Goal: Information Seeking & Learning: Learn about a topic

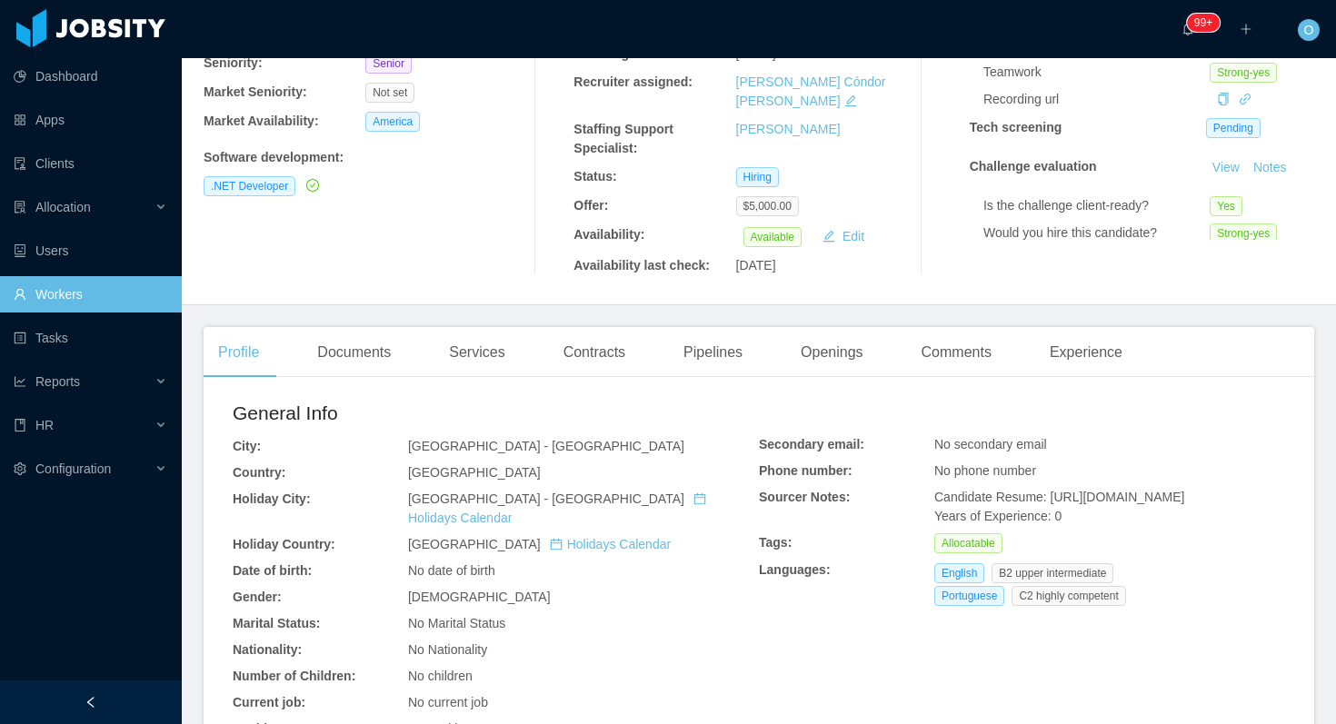
scroll to position [184, 0]
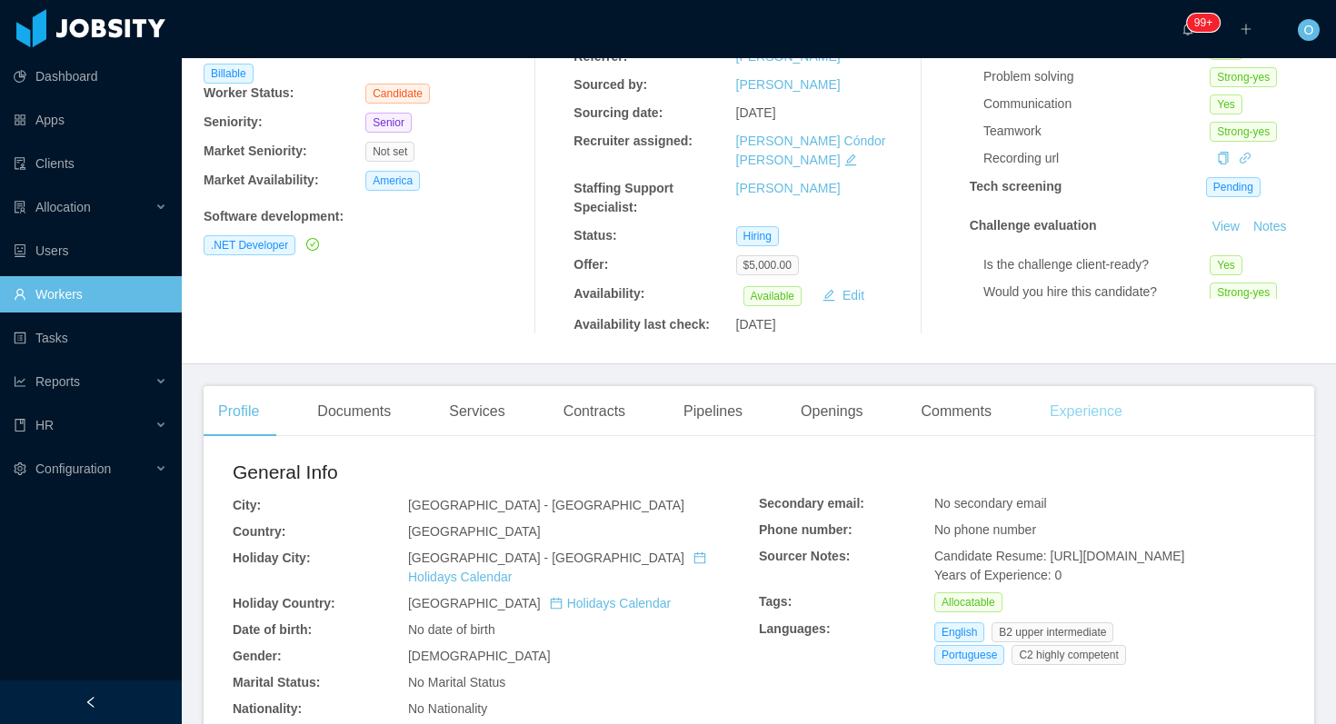
click at [1070, 386] on div "Experience" at bounding box center [1086, 411] width 102 height 51
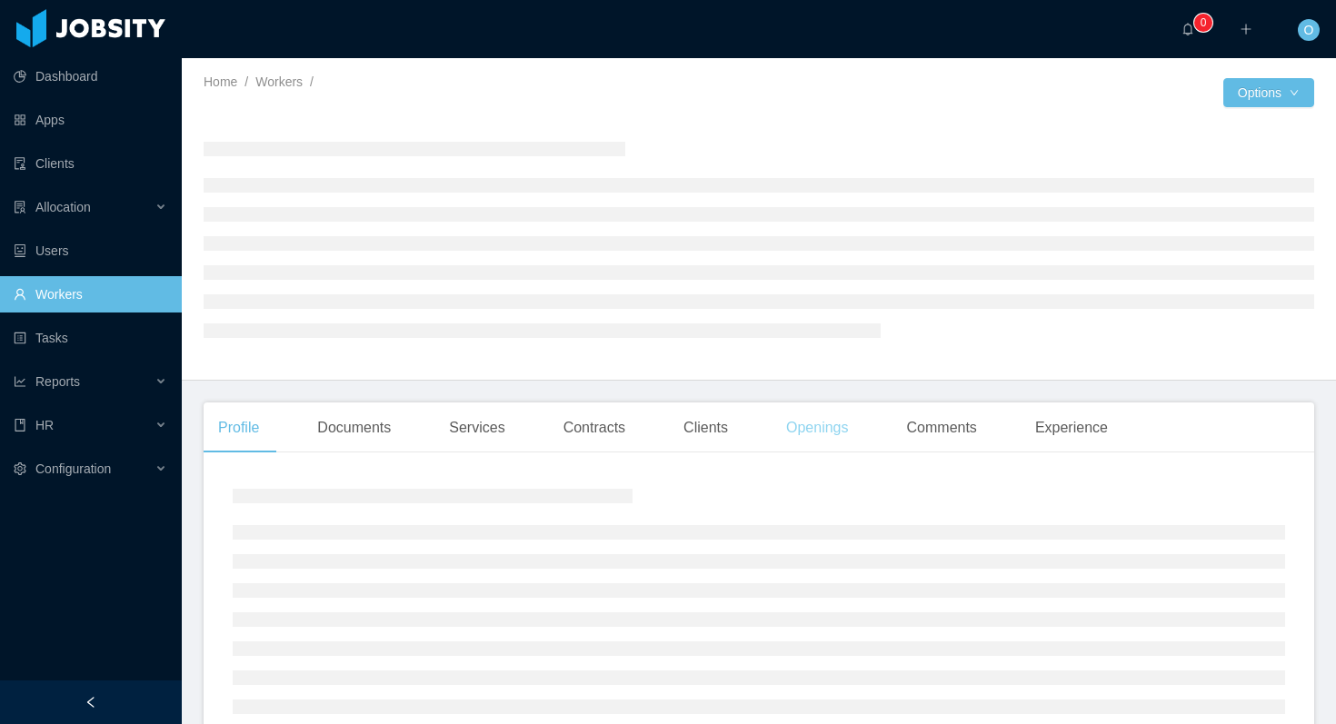
click at [809, 405] on div "Openings" at bounding box center [817, 428] width 92 height 51
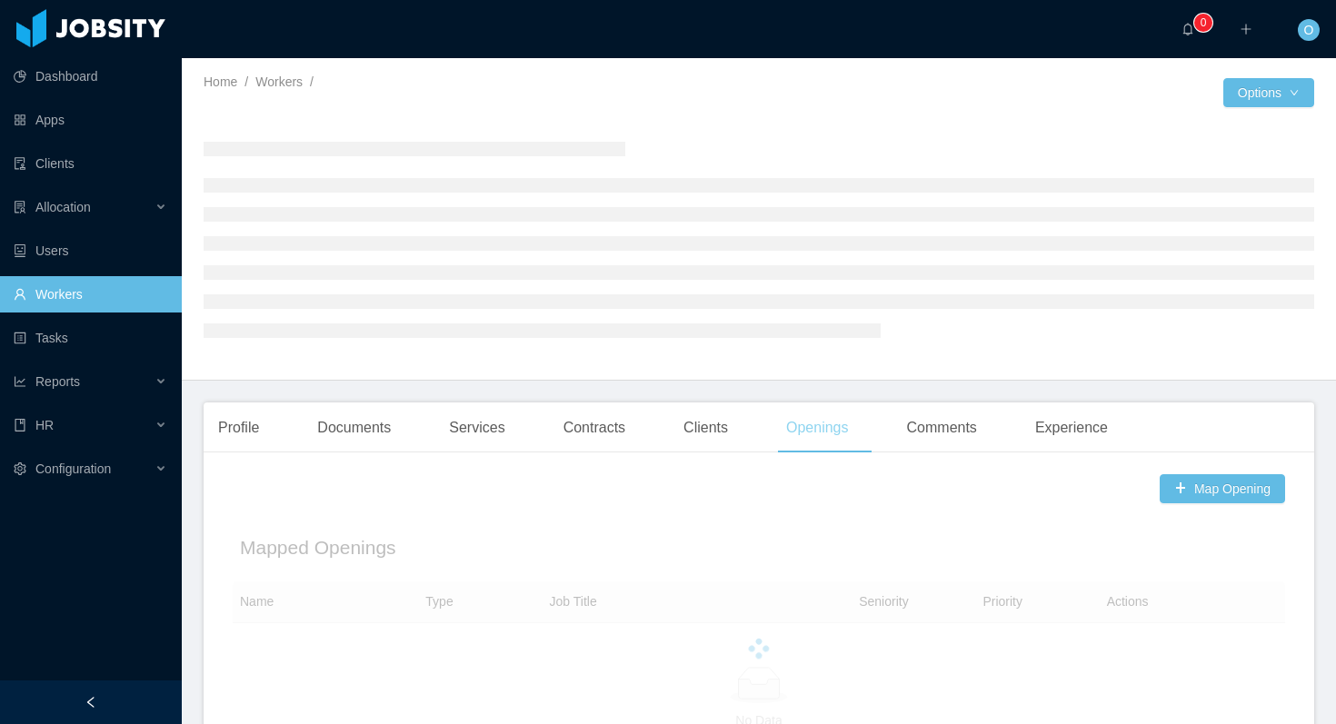
scroll to position [164, 0]
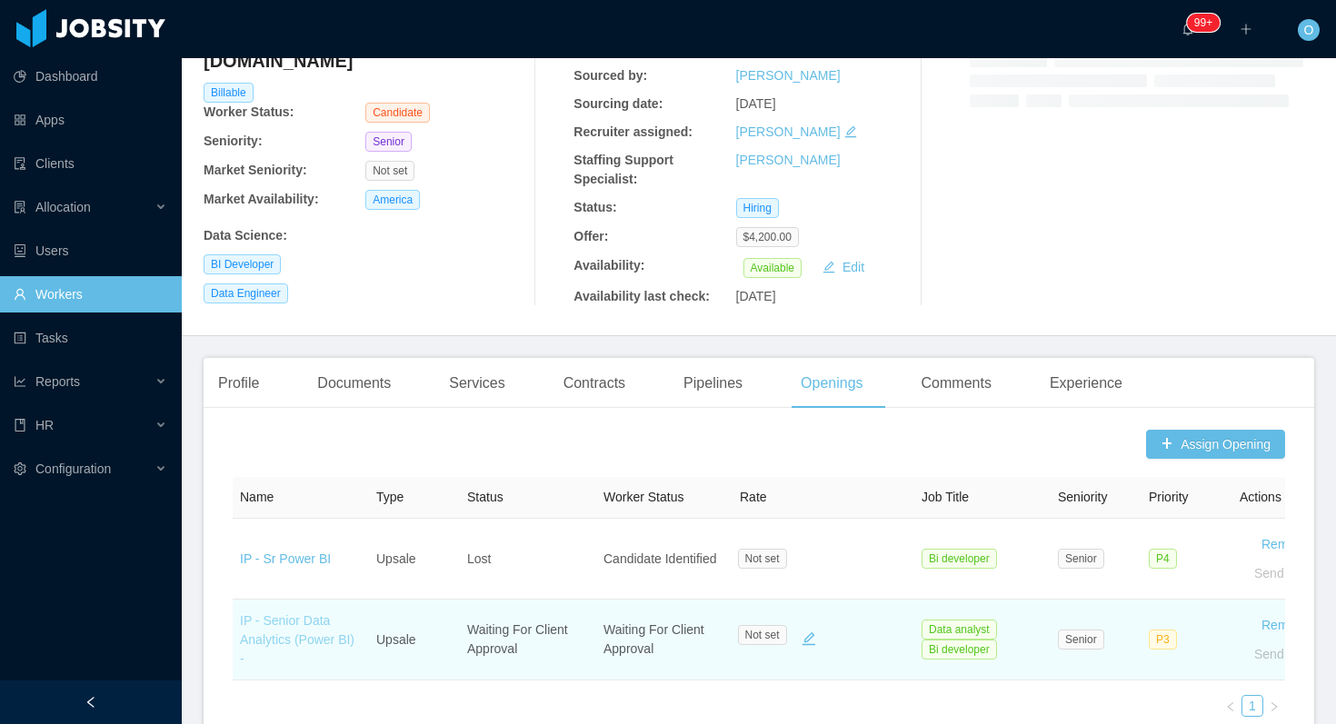
click at [283, 615] on link "IP - Senior Data Analytics (Power BI) -" at bounding box center [297, 639] width 114 height 53
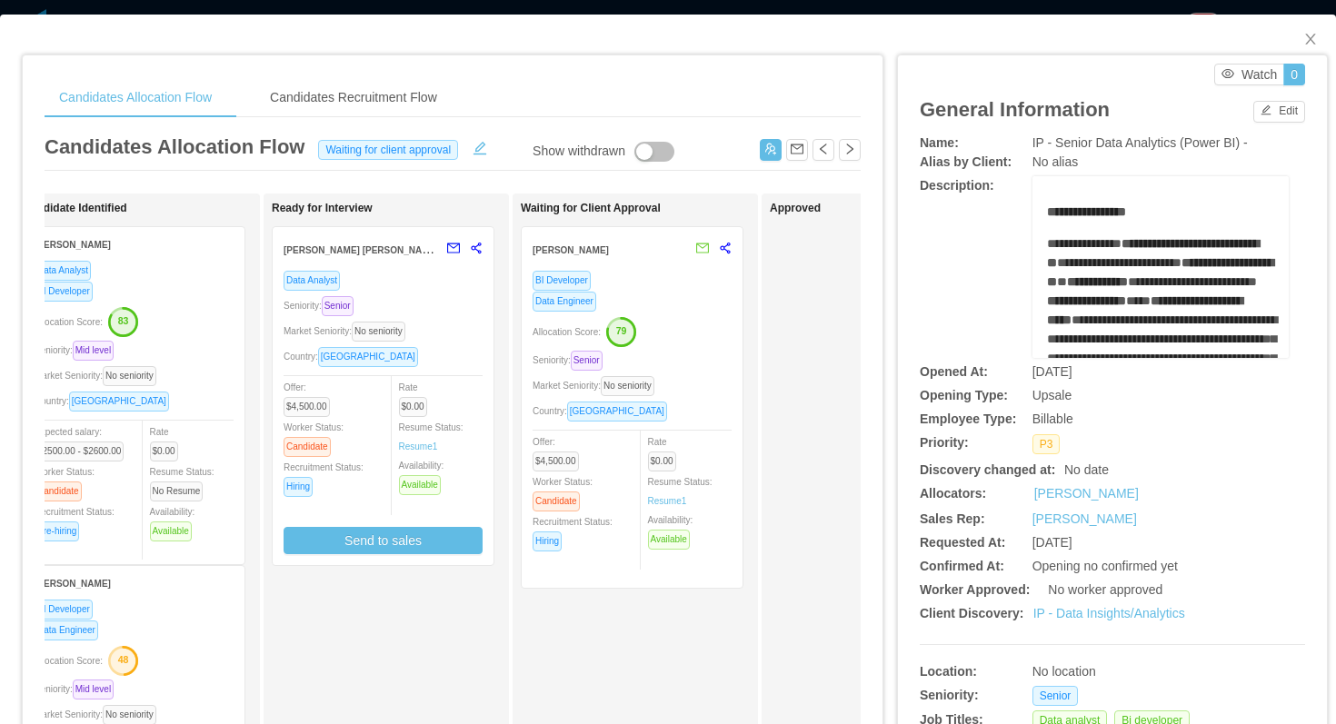
scroll to position [0, 545]
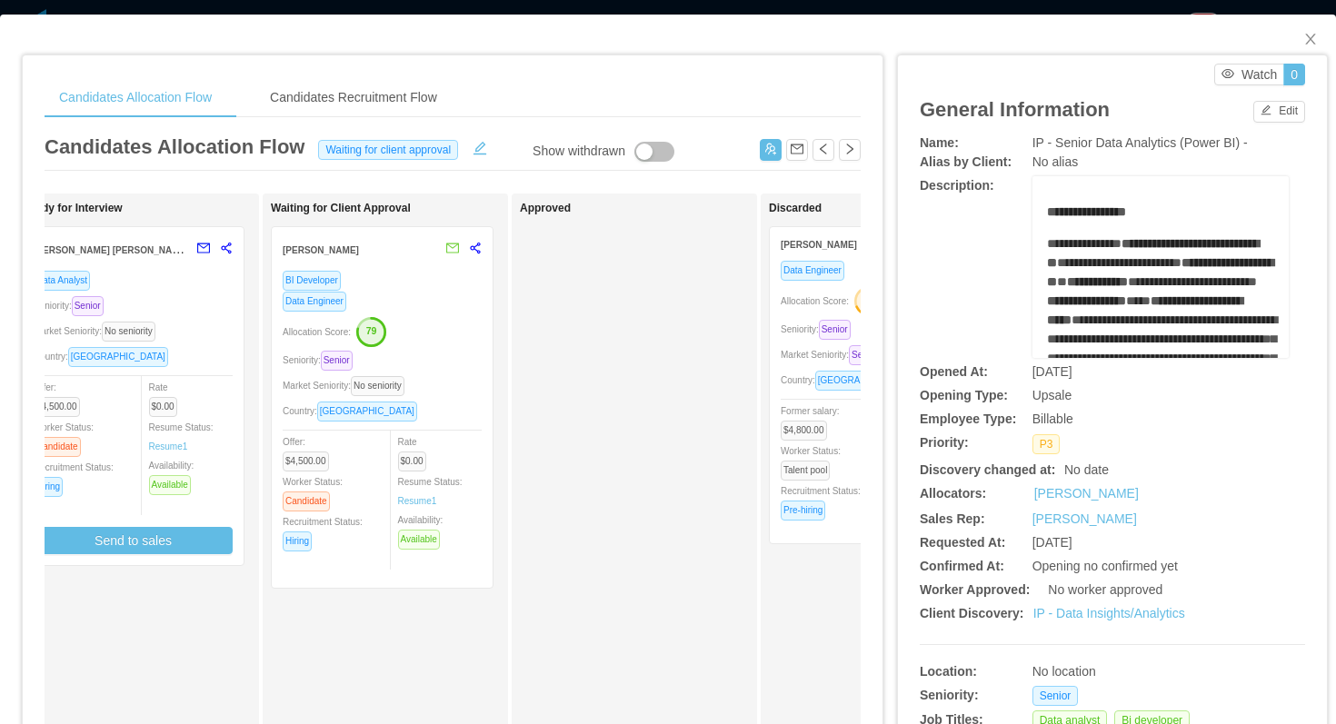
click at [450, 304] on div "Data Engineer" at bounding box center [382, 301] width 199 height 21
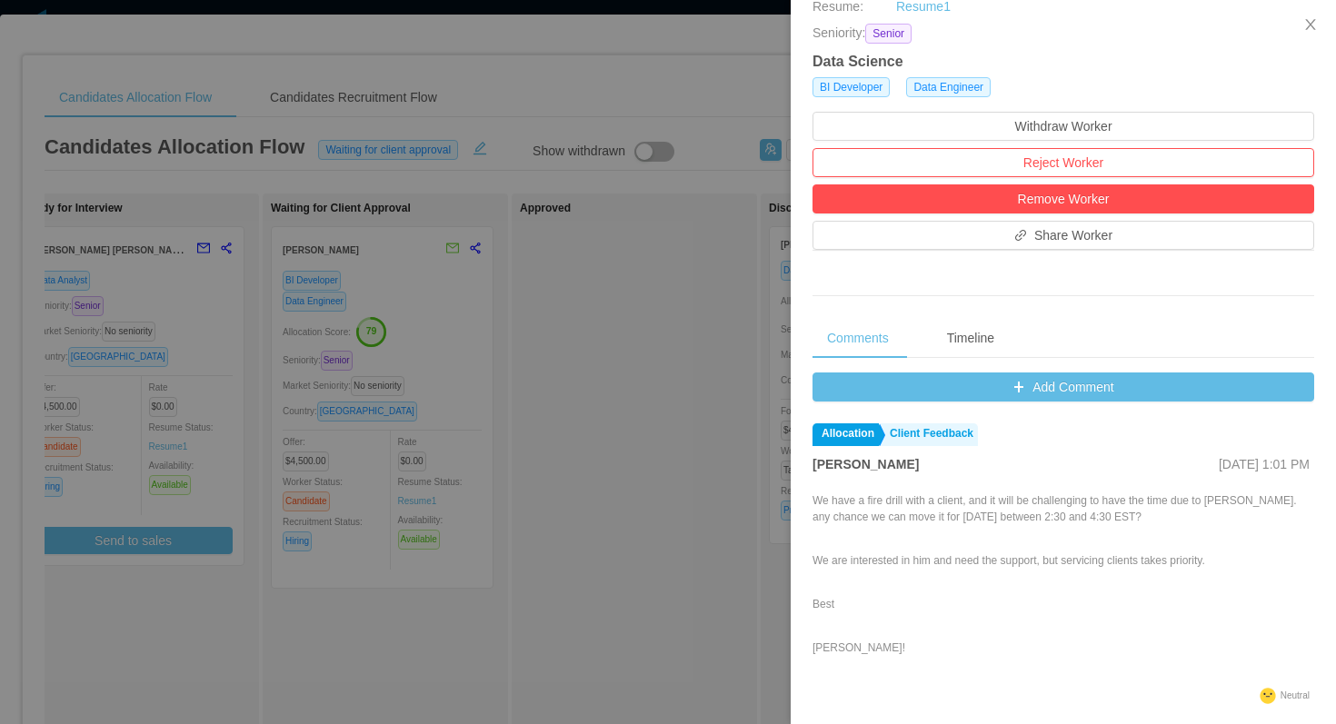
scroll to position [661, 0]
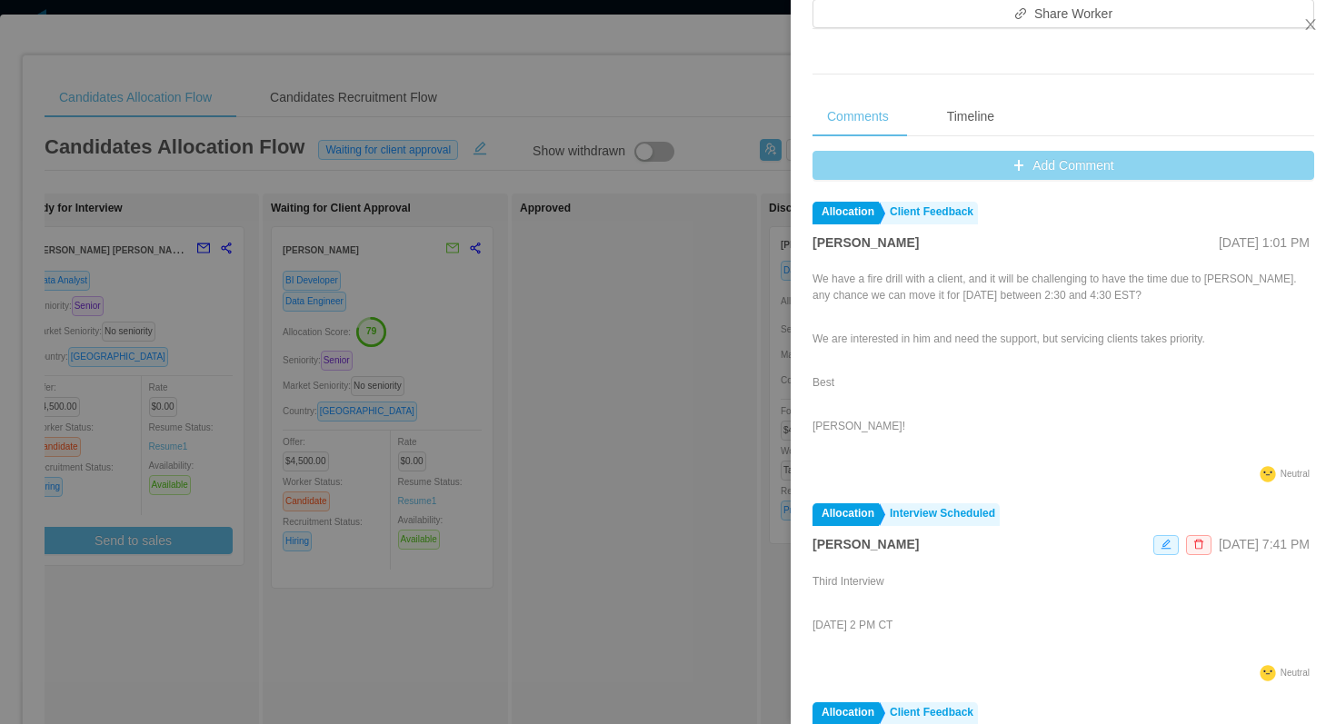
click at [828, 157] on button "Add Comment" at bounding box center [1063, 165] width 502 height 29
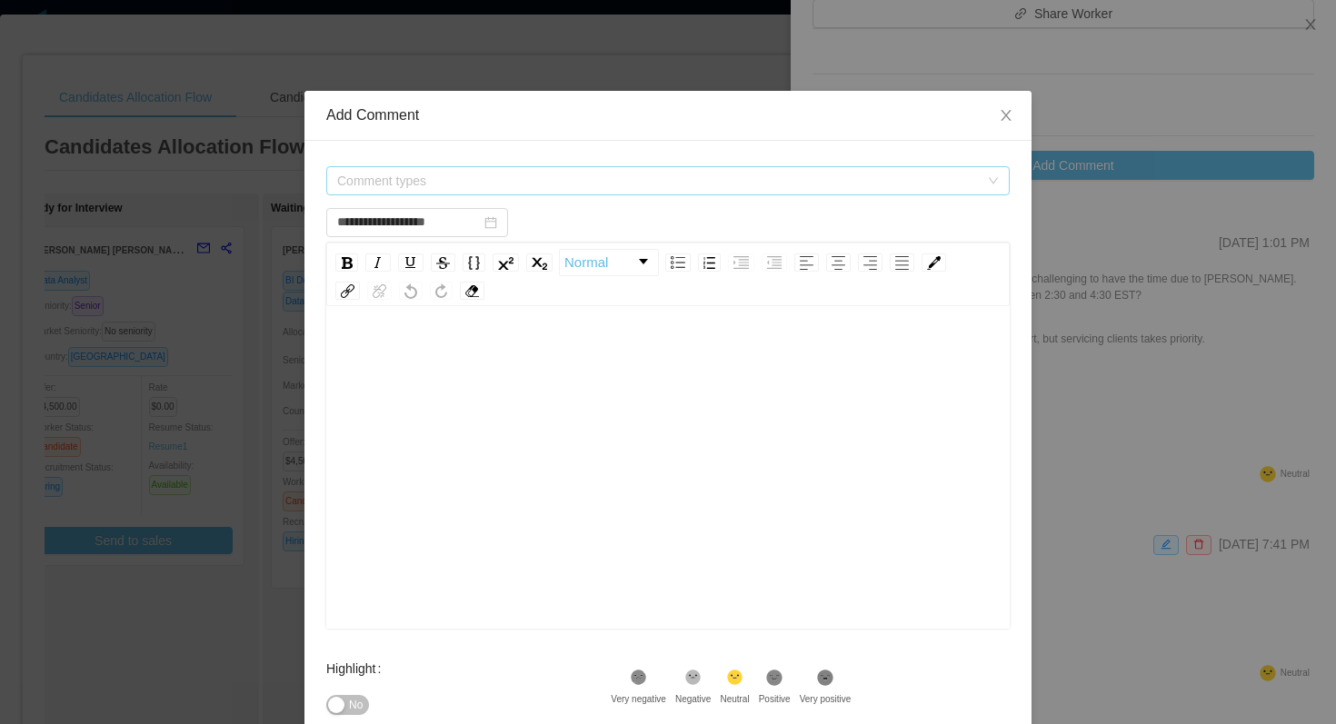
click at [587, 170] on span "Comment types" at bounding box center [662, 180] width 650 height 27
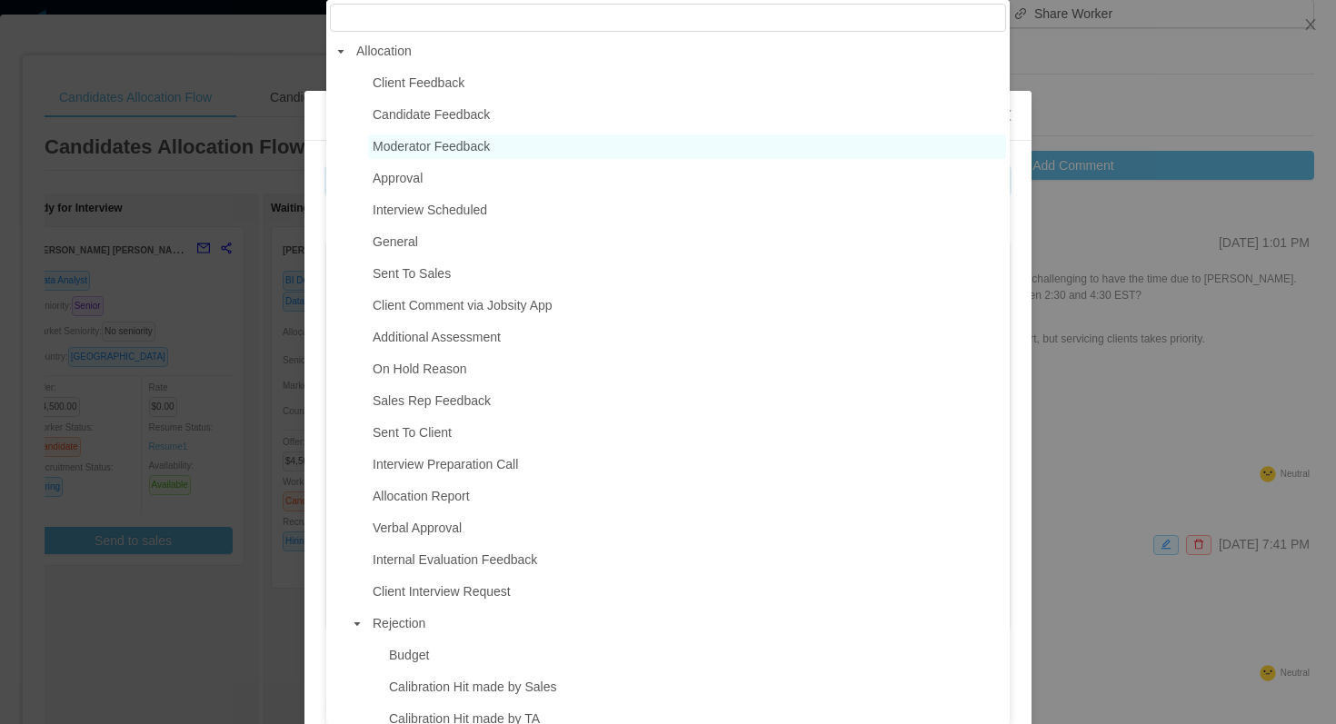
click at [475, 142] on span "Moderator Feedback" at bounding box center [431, 146] width 117 height 15
type input "**********"
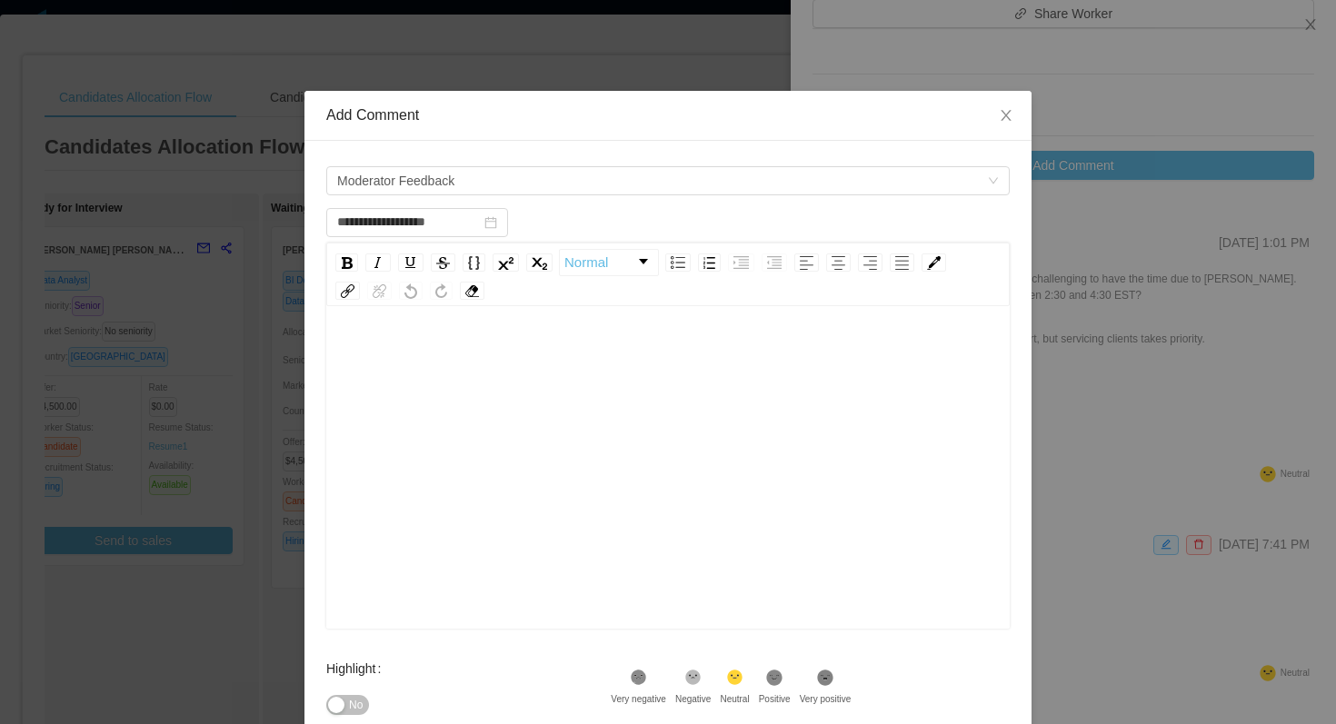
click at [515, 391] on div "rdw-editor" at bounding box center [668, 496] width 655 height 318
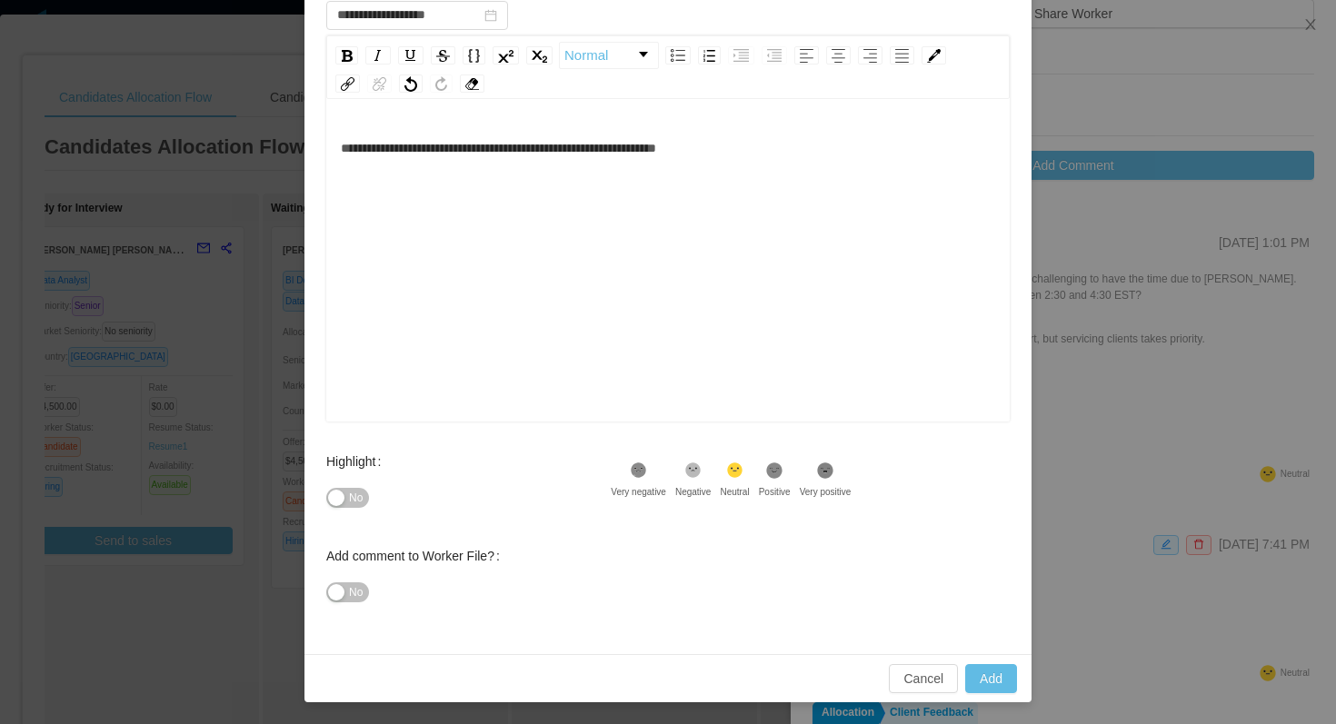
click at [648, 479] on icon ".st1{fill:#232323}" at bounding box center [639, 471] width 18 height 18
click at [993, 682] on button "Add" at bounding box center [991, 678] width 52 height 29
type input "**********"
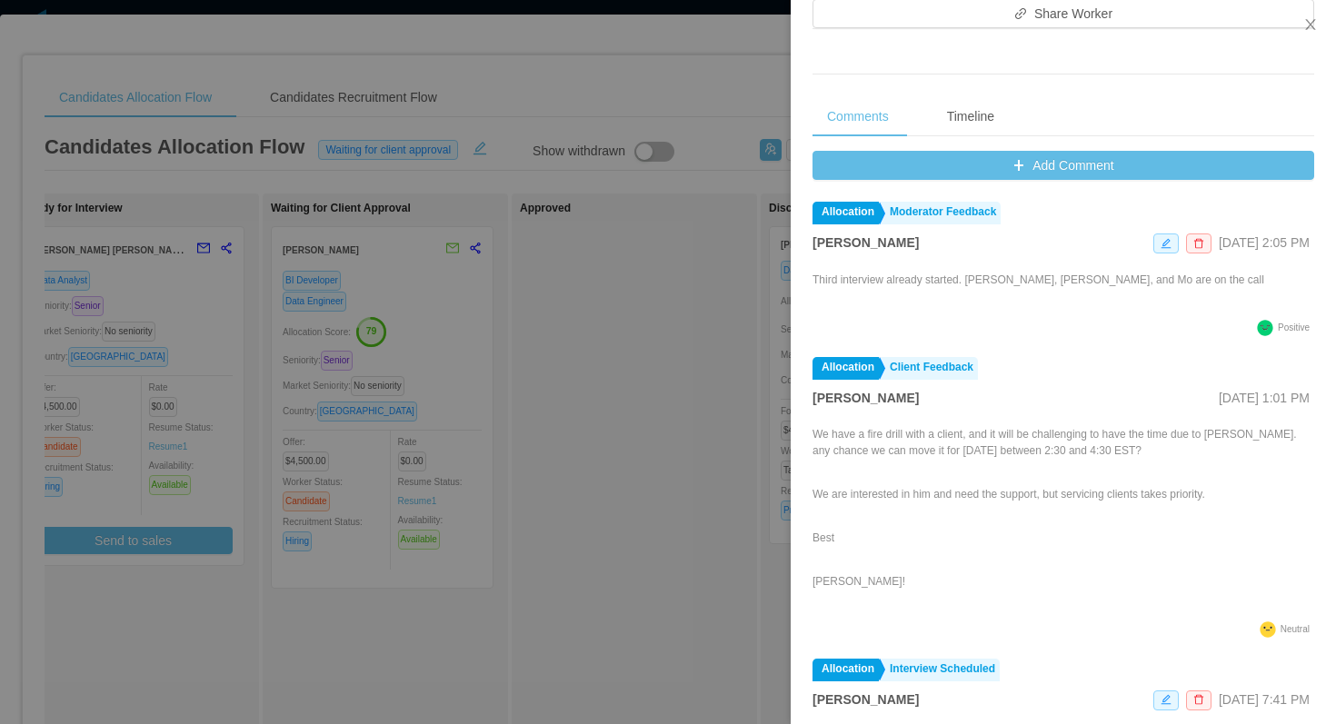
click at [712, 88] on div at bounding box center [668, 362] width 1336 height 724
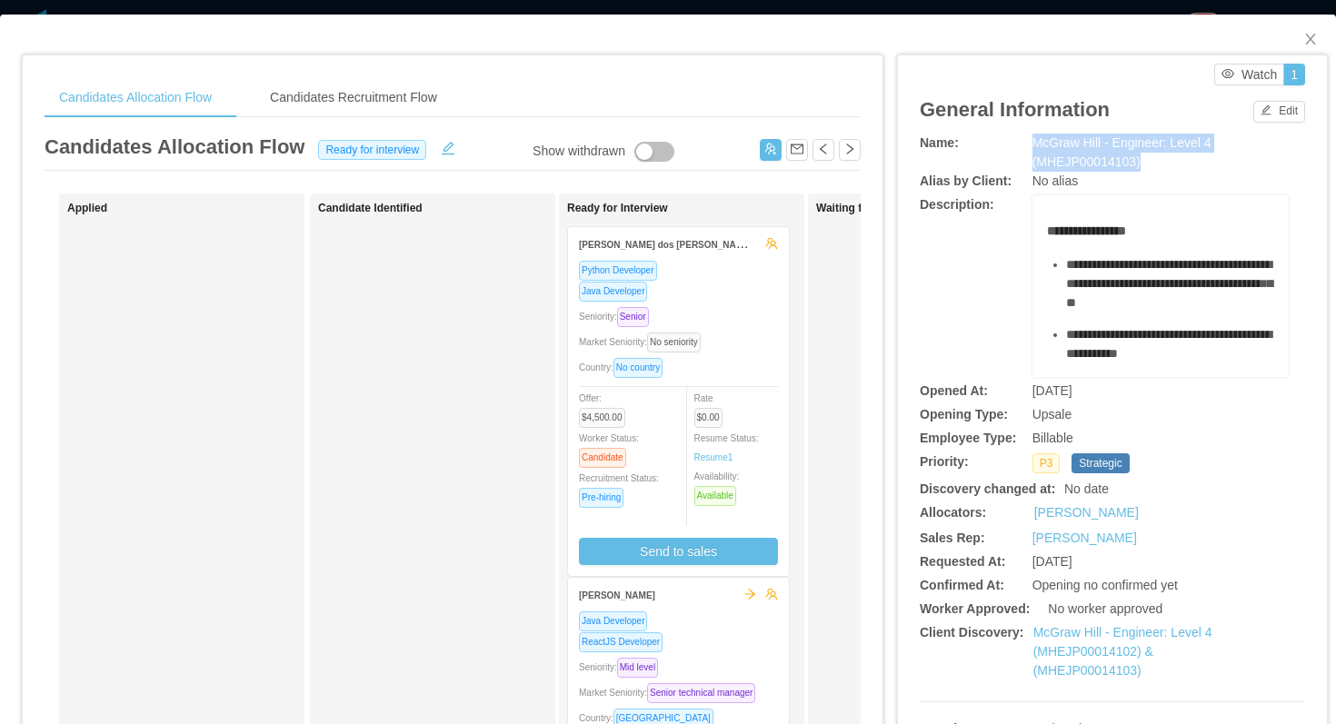
drag, startPoint x: 1155, startPoint y: 160, endPoint x: 1029, endPoint y: 141, distance: 126.8
click at [1029, 141] on div "Name: McGraw Hill - Engineer: Level 4 (MHEJP00014103)" at bounding box center [1112, 153] width 385 height 38
copy div "McGraw Hill - Engineer: Level 4 (MHEJP00014103)"
click at [962, 205] on b "Description:" at bounding box center [957, 204] width 75 height 15
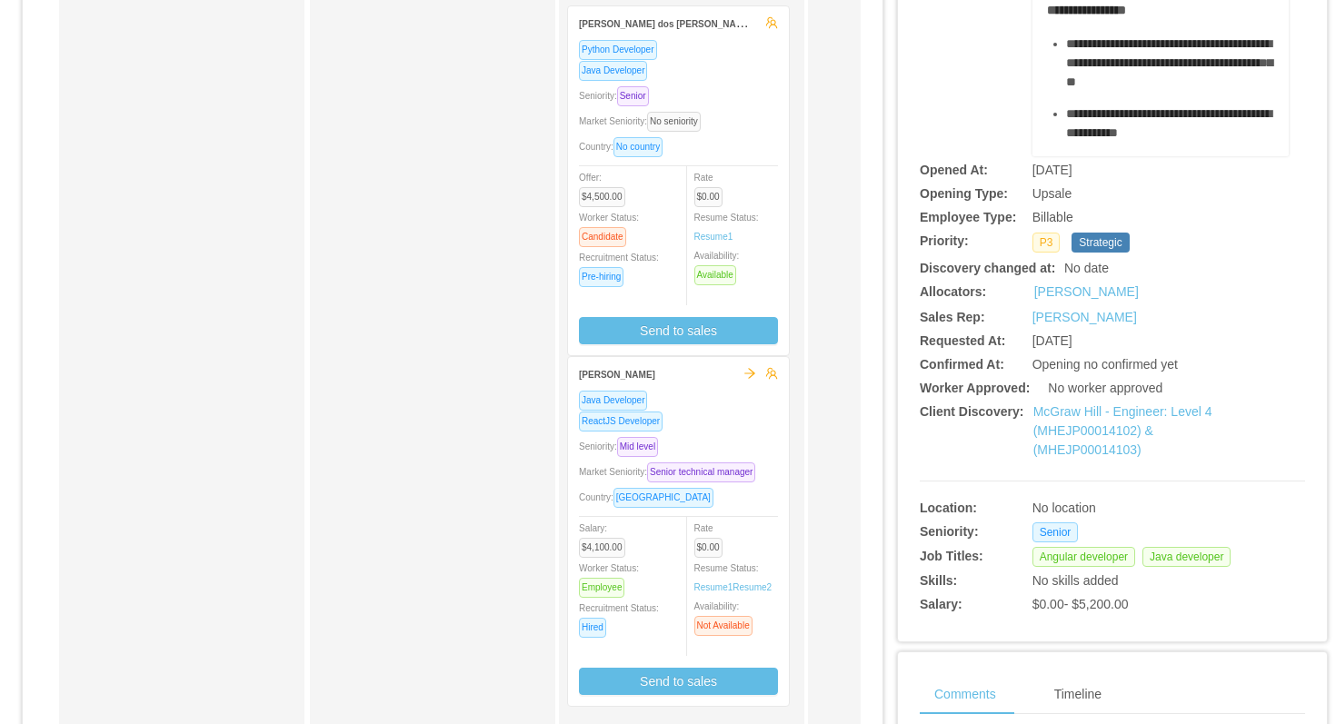
scroll to position [300, 0]
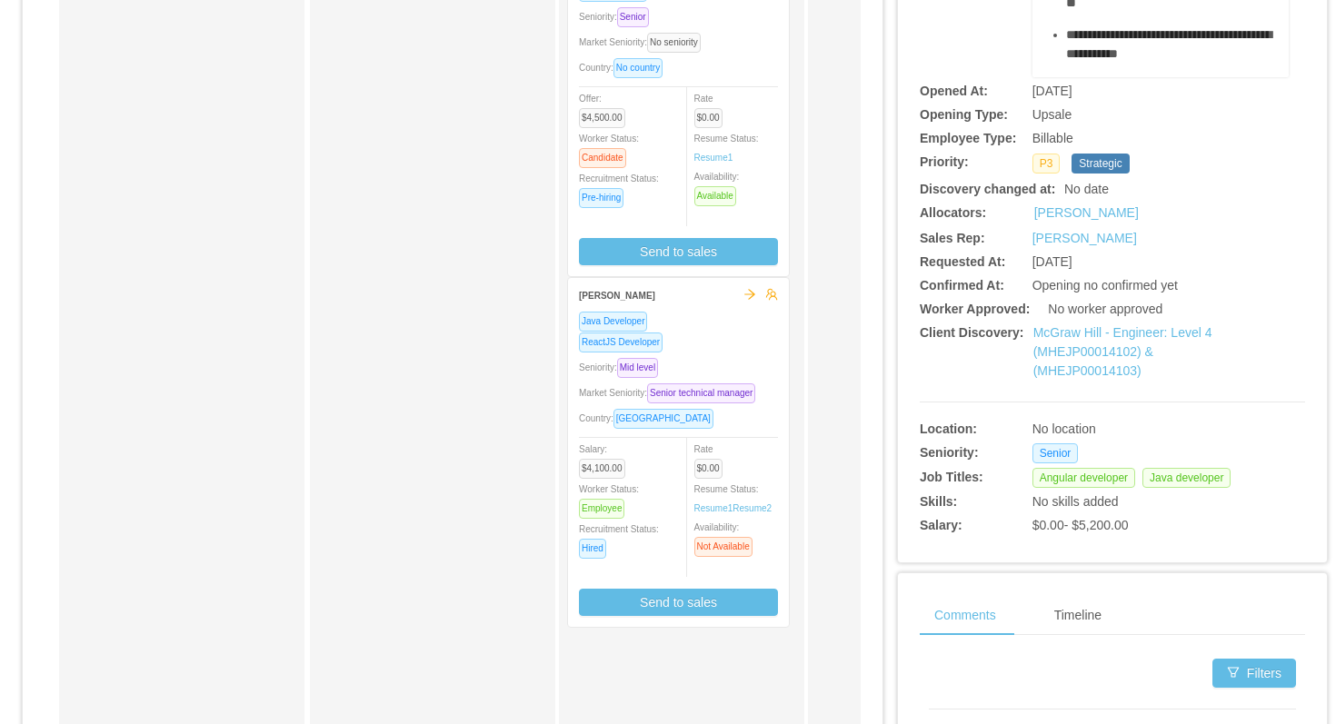
click at [727, 365] on div "Seniority: Mid level" at bounding box center [678, 367] width 199 height 21
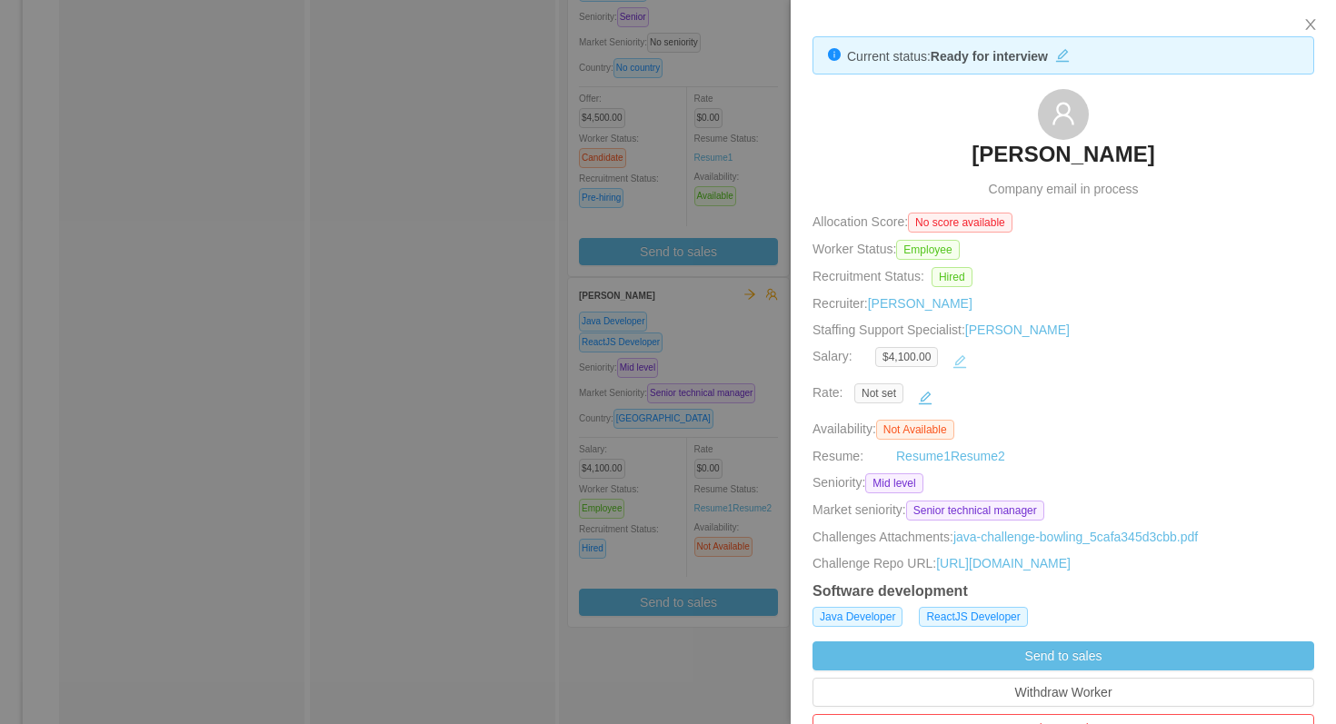
click at [963, 362] on button "button" at bounding box center [959, 361] width 29 height 29
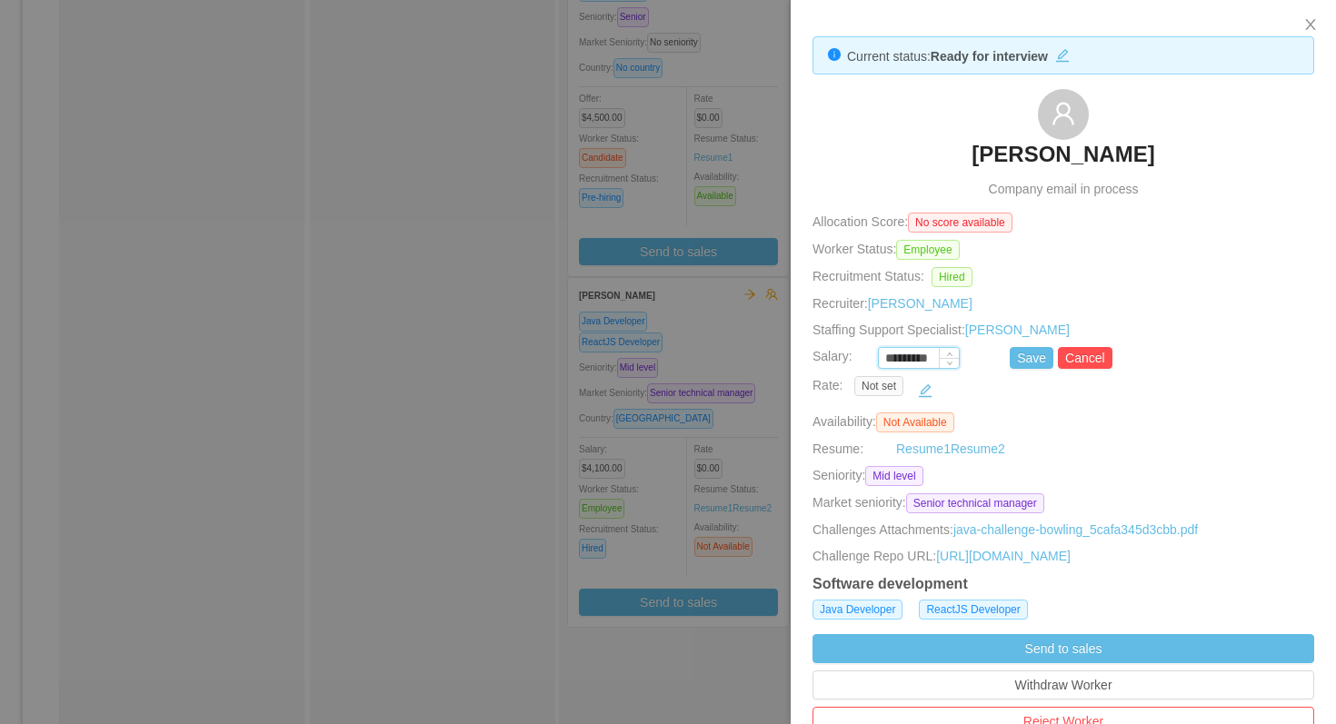
click at [899, 362] on input "*********" at bounding box center [919, 359] width 80 height 20
click at [1022, 355] on button "Save" at bounding box center [1031, 358] width 44 height 22
type input "*********"
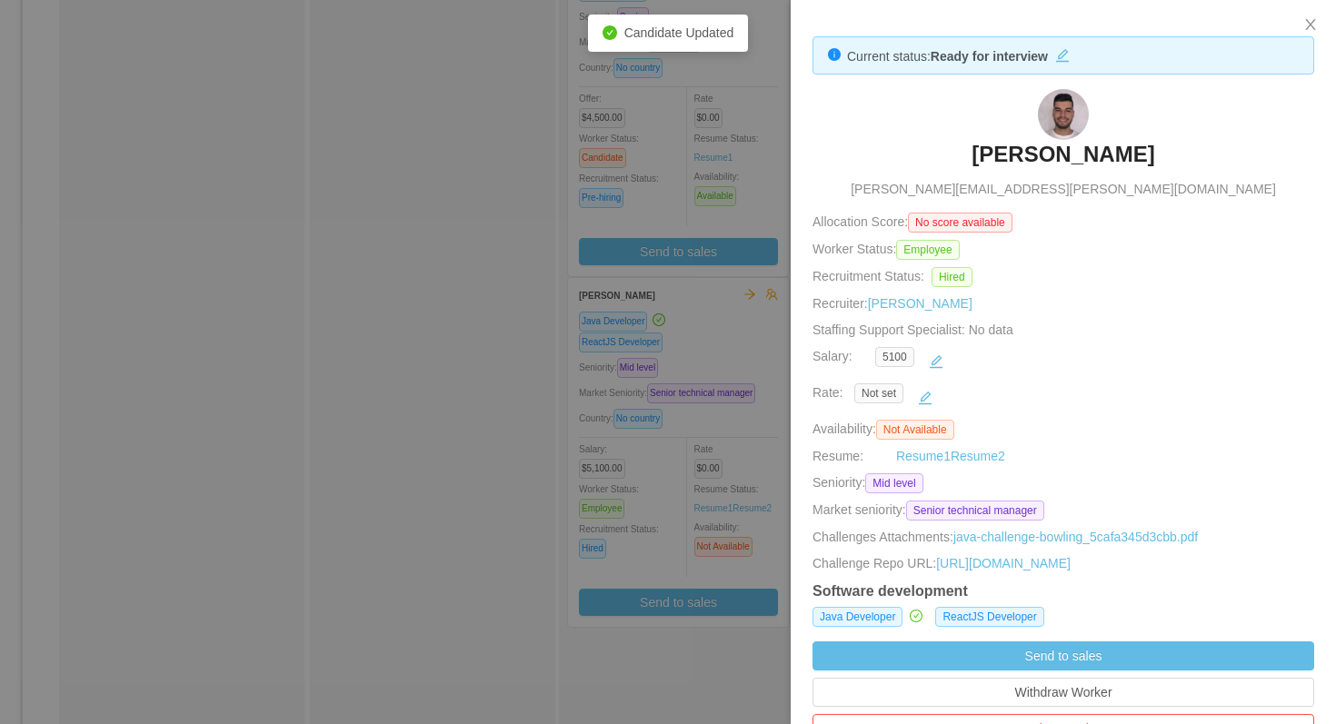
click at [716, 383] on div at bounding box center [668, 362] width 1336 height 724
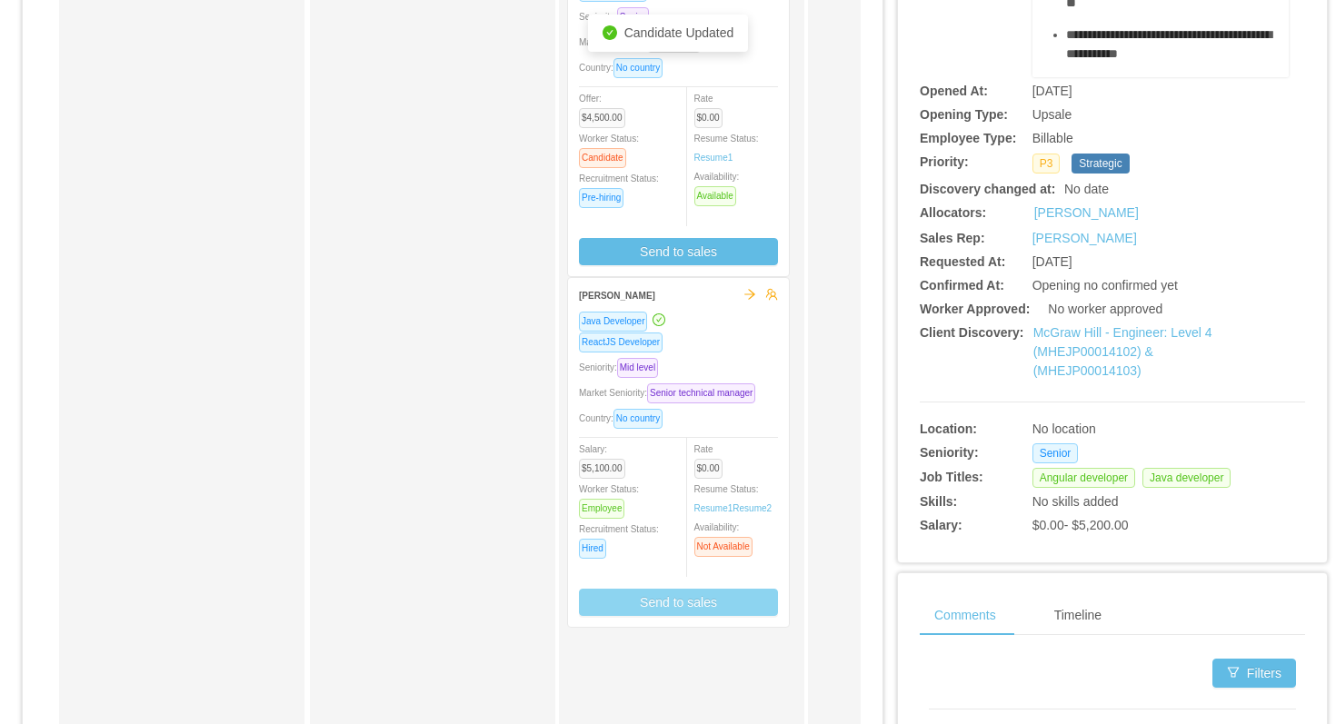
click at [701, 616] on button "Send to sales" at bounding box center [678, 602] width 199 height 27
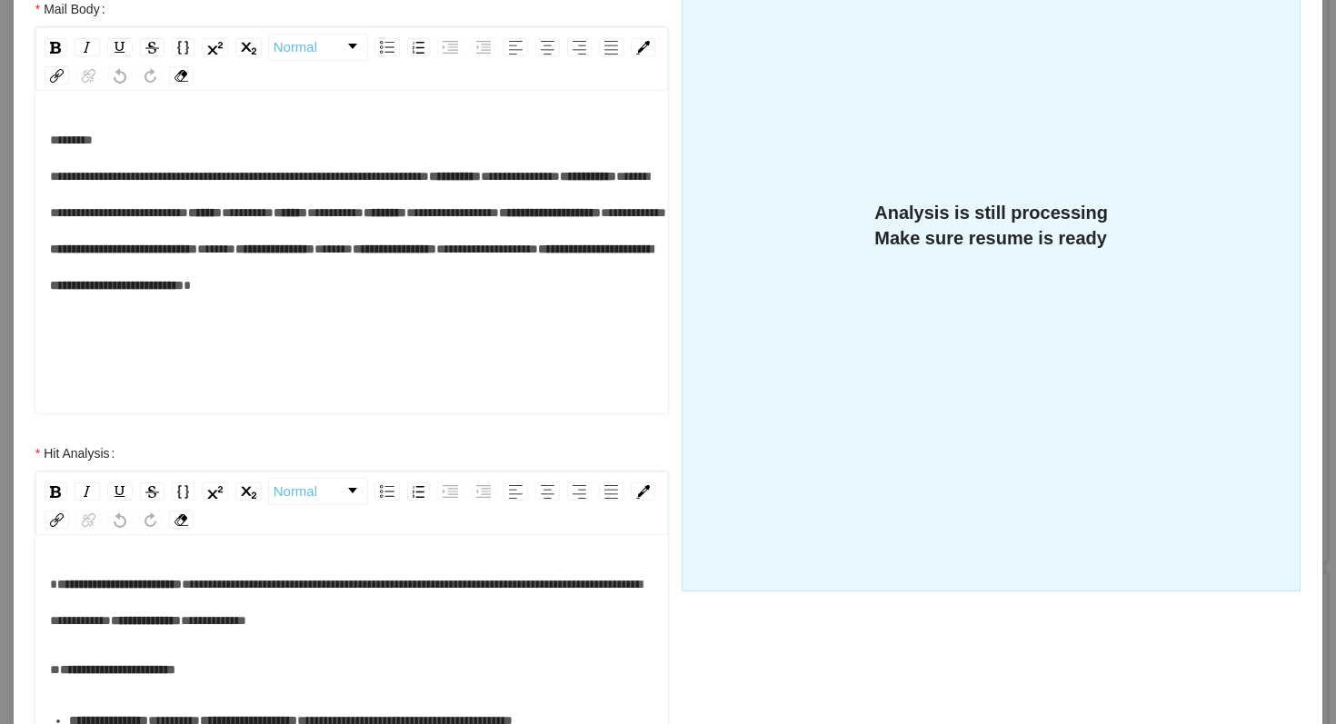
scroll to position [181, 0]
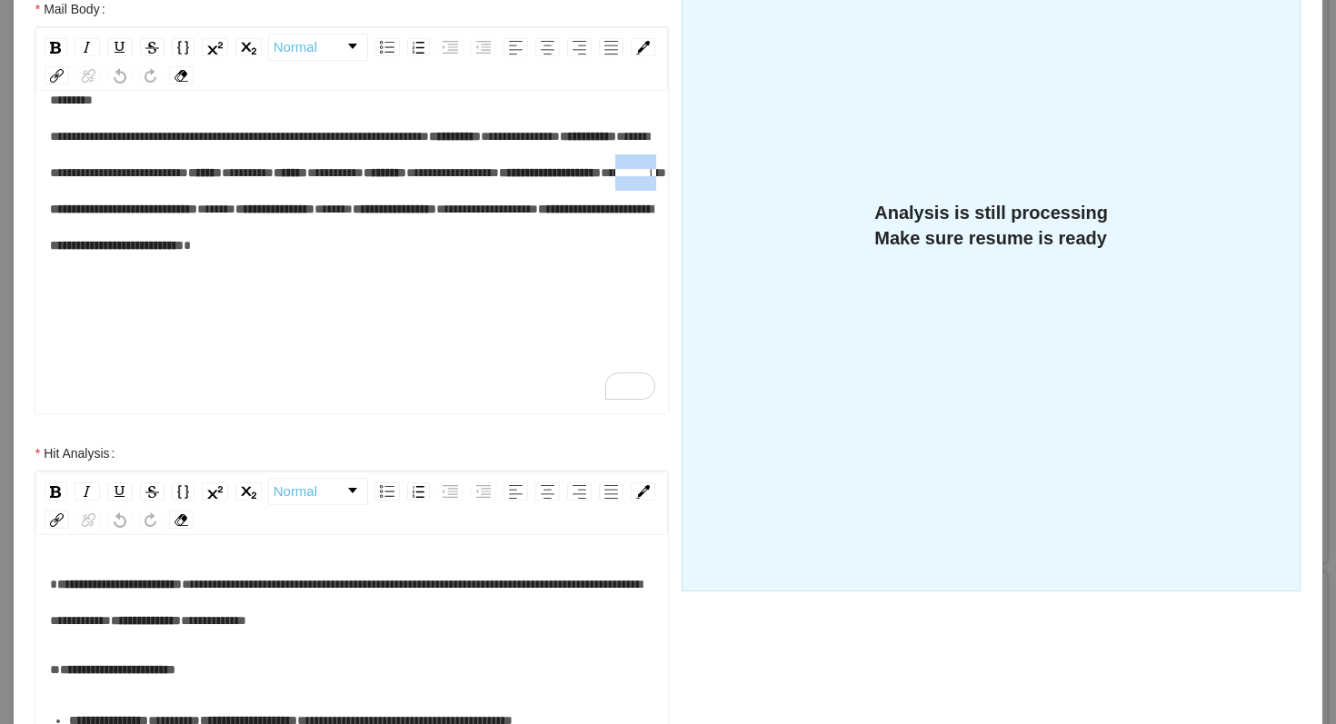
drag, startPoint x: 242, startPoint y: 214, endPoint x: 189, endPoint y: 222, distance: 53.3
click at [188, 222] on div "**********" at bounding box center [352, 191] width 604 height 218
click at [235, 215] on span "*****" at bounding box center [216, 209] width 38 height 13
click at [305, 215] on span "*****" at bounding box center [324, 209] width 38 height 13
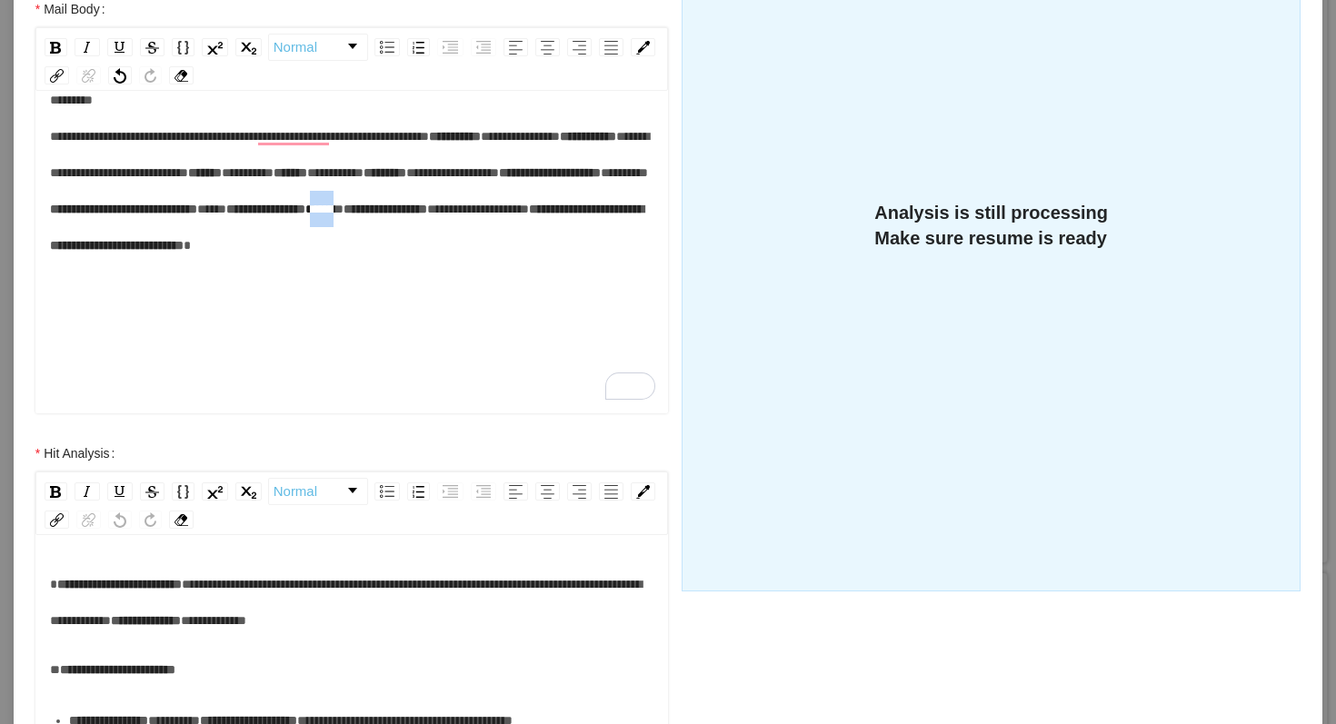
click at [305, 215] on span "*****" at bounding box center [324, 209] width 38 height 13
drag, startPoint x: 285, startPoint y: 324, endPoint x: 172, endPoint y: 331, distance: 113.8
click at [172, 300] on div "**********" at bounding box center [352, 191] width 604 height 218
click at [468, 300] on div "**********" at bounding box center [352, 191] width 604 height 218
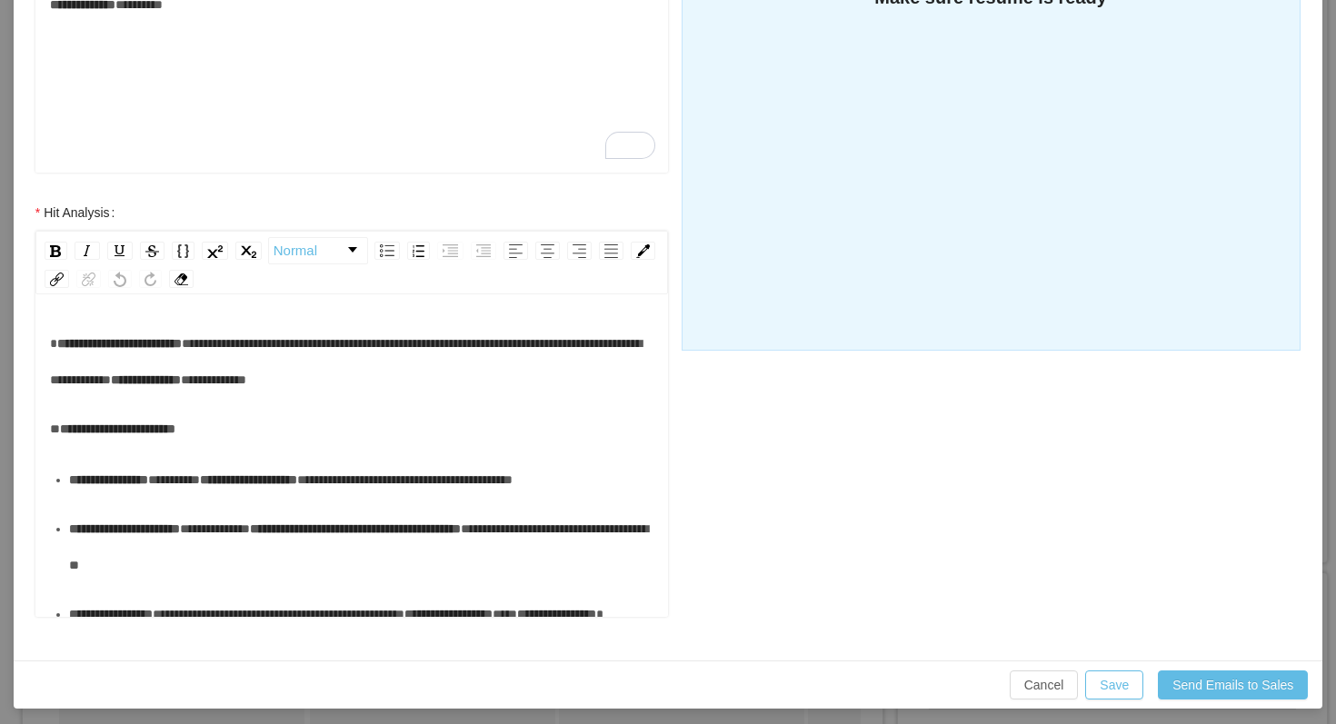
scroll to position [577, 0]
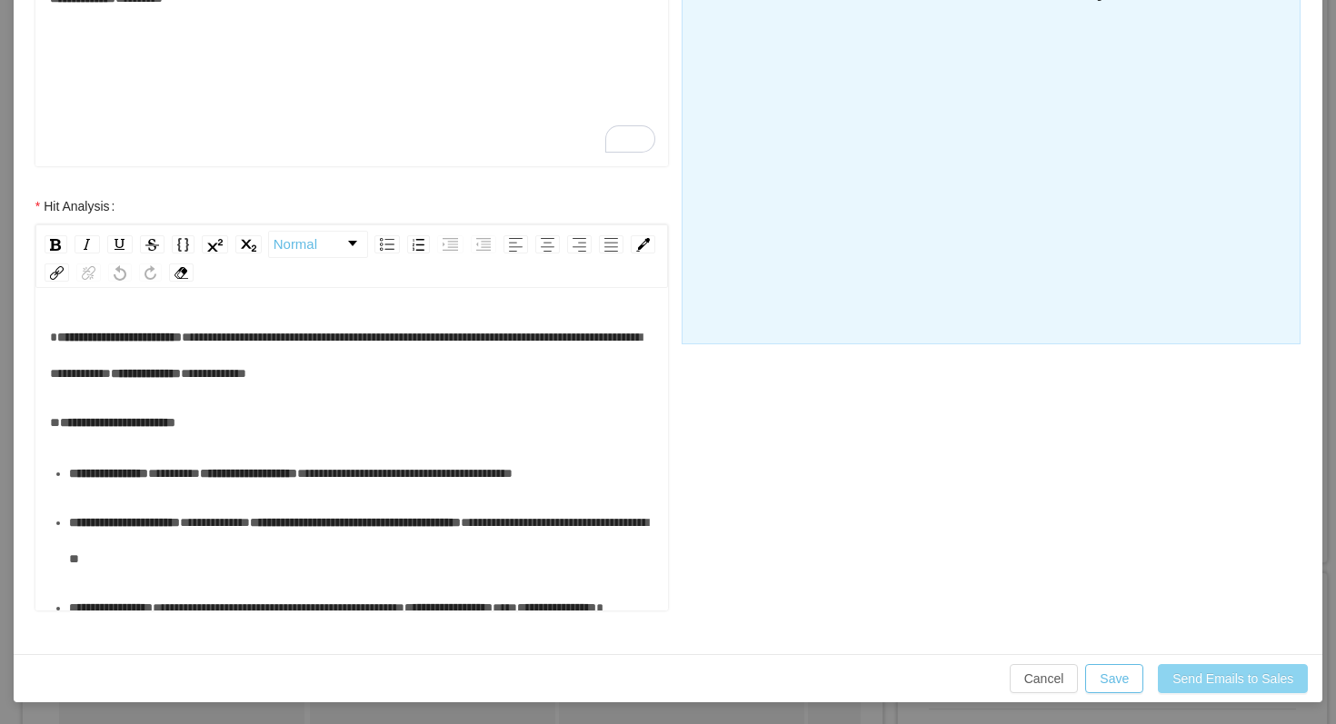
click at [1203, 681] on button "Send Emails to Sales" at bounding box center [1233, 678] width 150 height 29
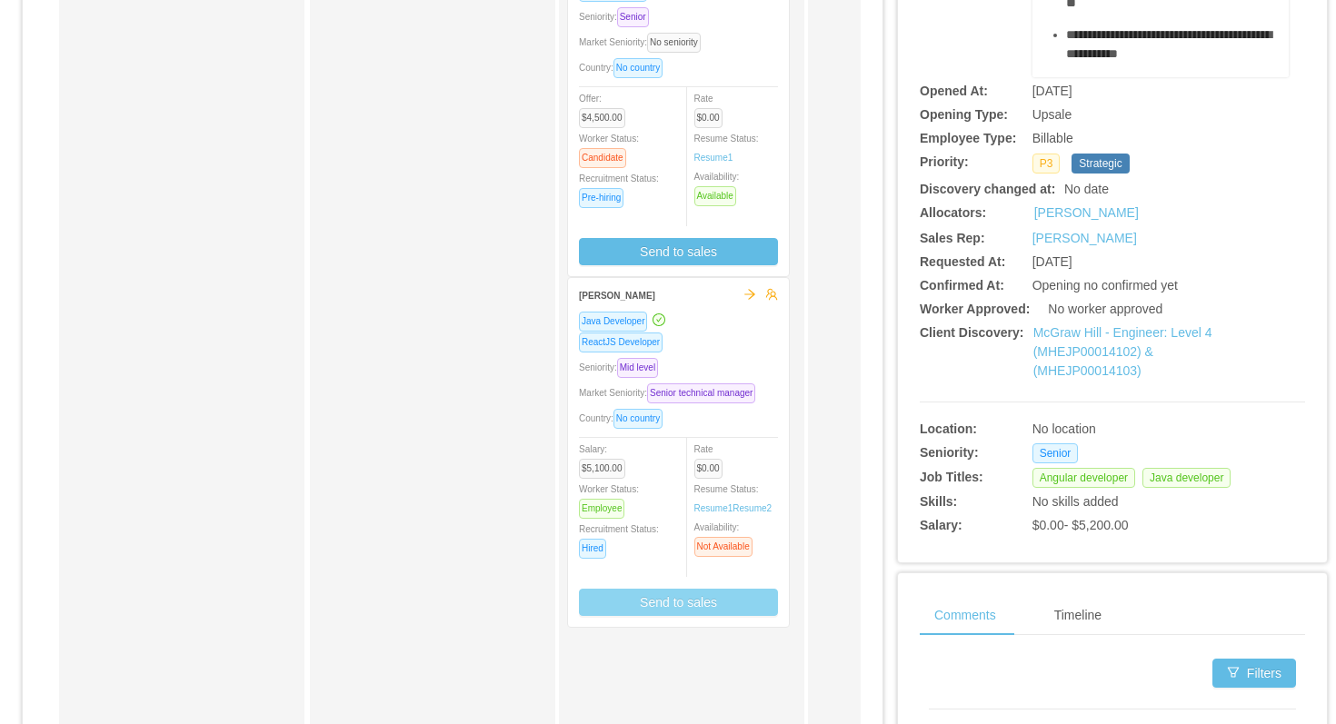
scroll to position [486, 0]
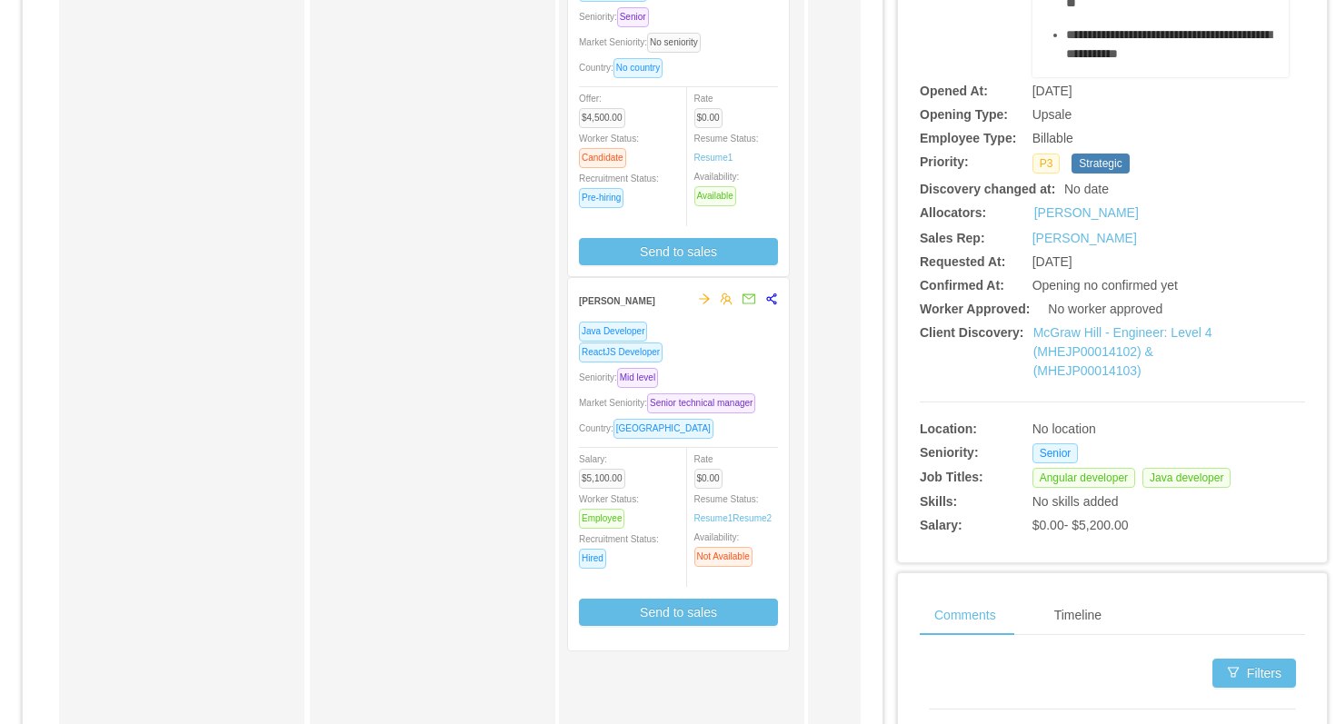
click at [990, 151] on div "**********" at bounding box center [1112, 187] width 385 height 707
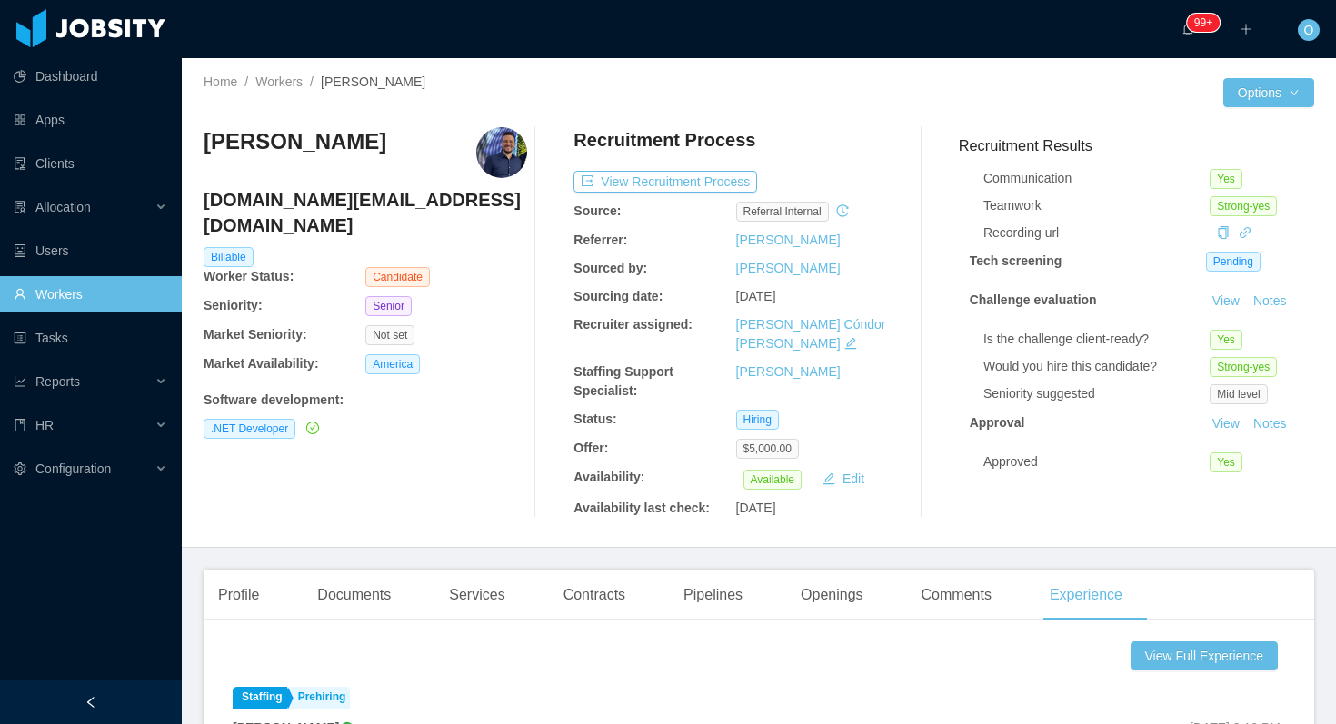
scroll to position [110, 0]
click at [245, 571] on div "Profile" at bounding box center [239, 595] width 70 height 51
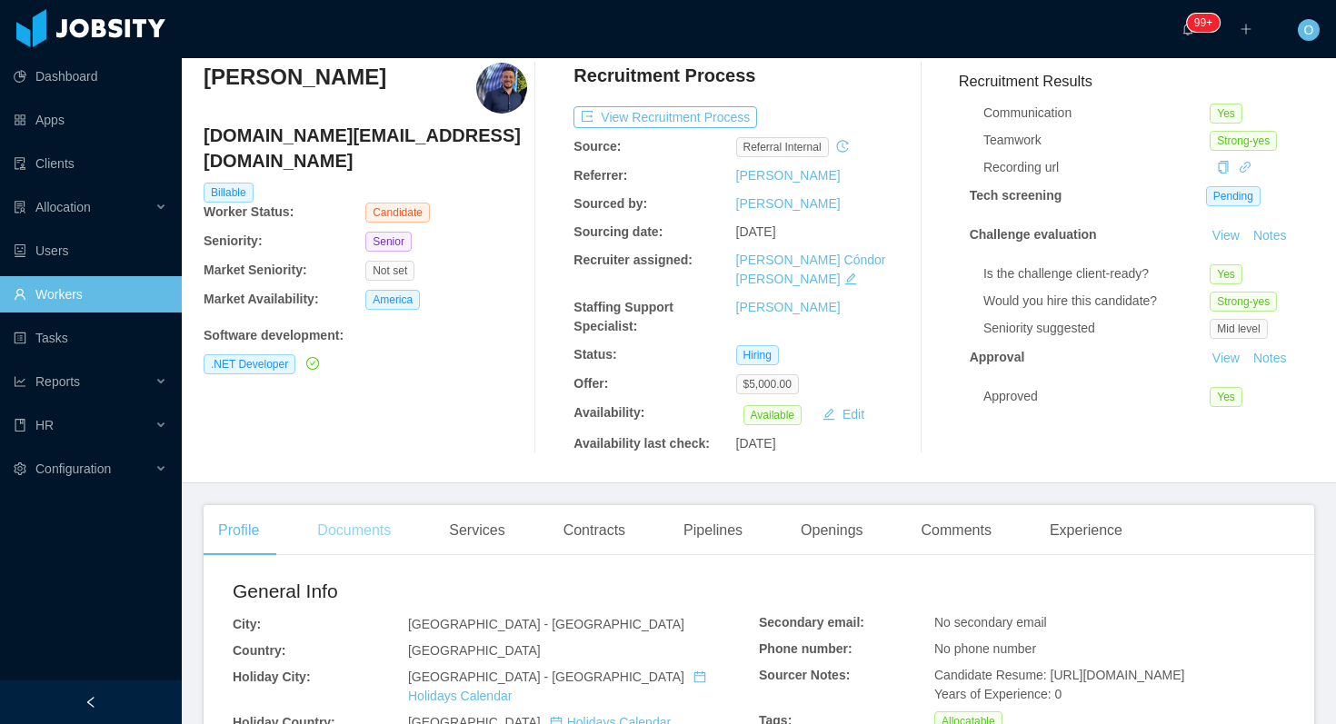
click at [365, 505] on div "Documents" at bounding box center [354, 530] width 103 height 51
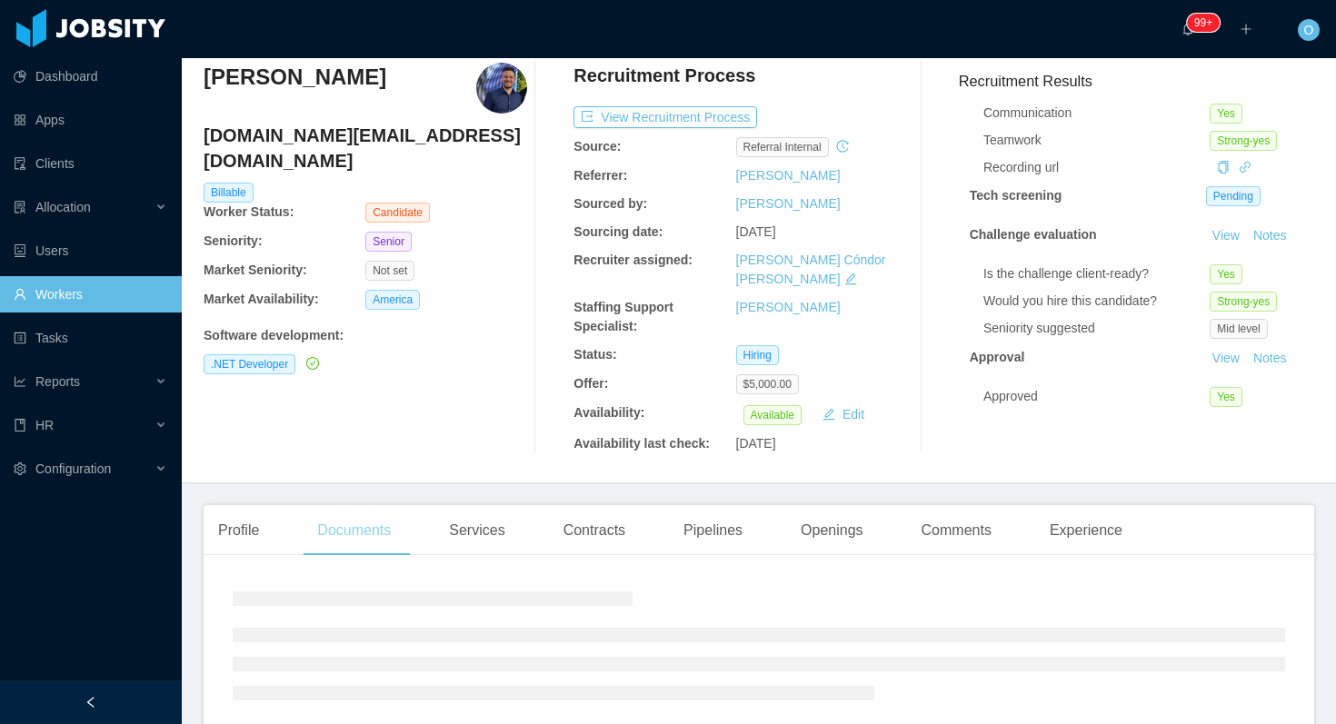
scroll to position [148, 0]
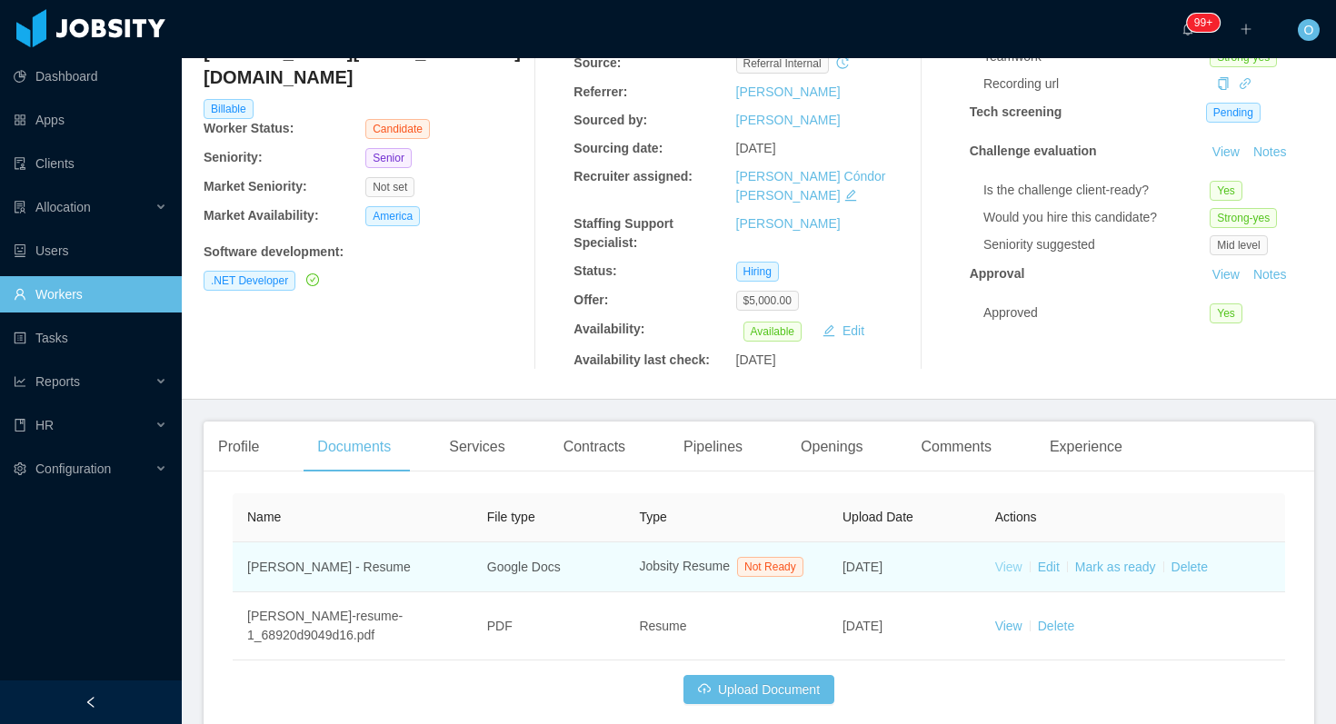
click at [1015, 560] on link "View" at bounding box center [1008, 567] width 27 height 15
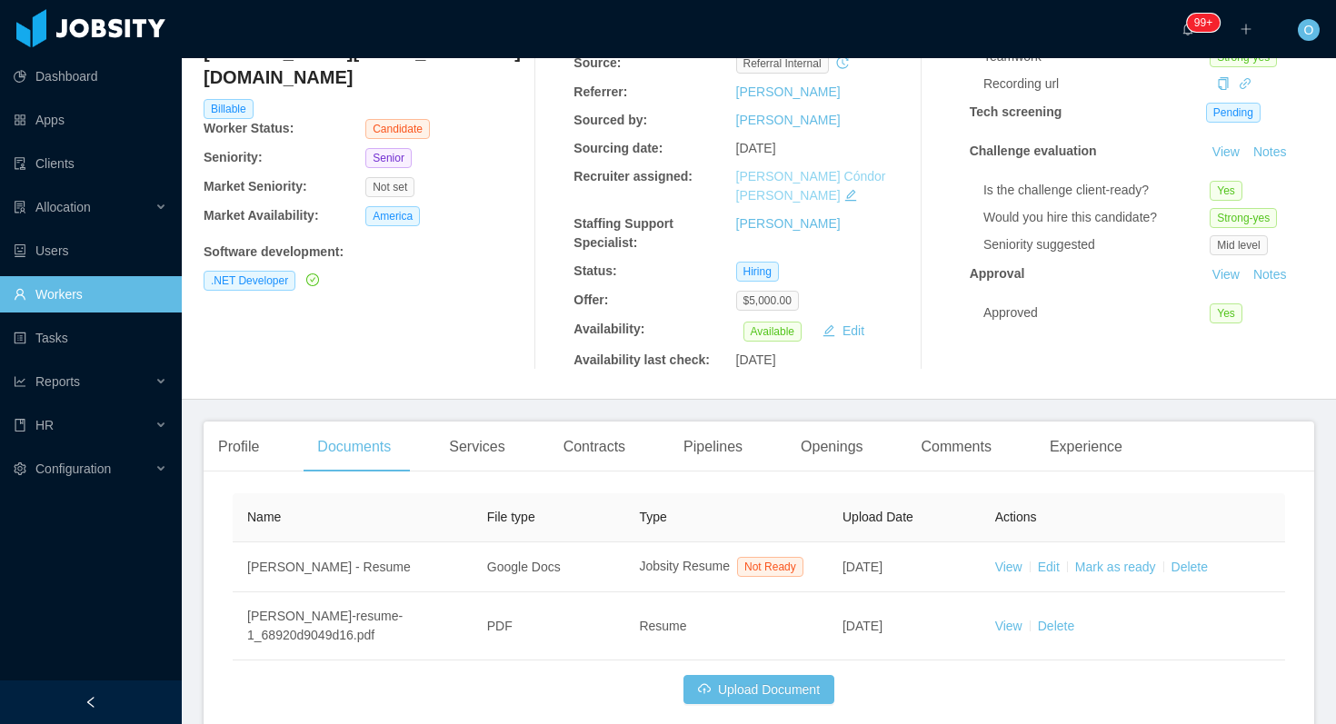
scroll to position [0, 0]
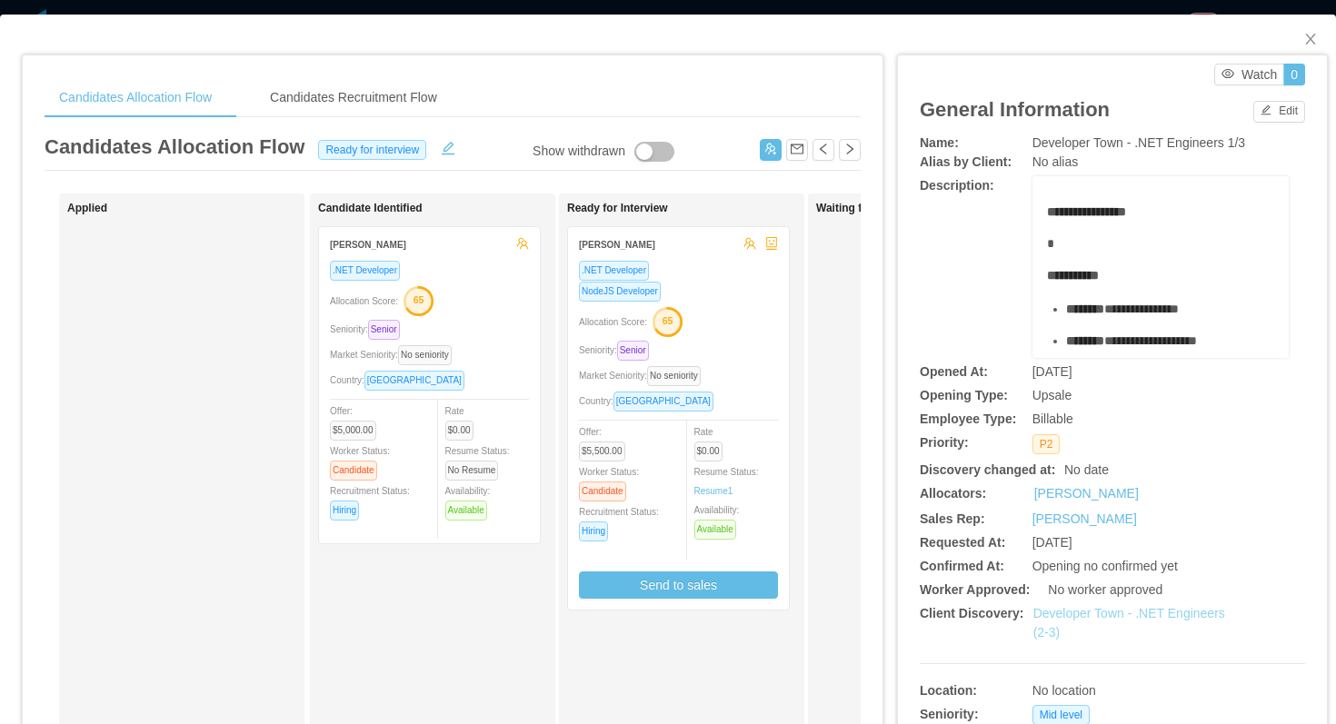
click at [1070, 614] on link "Developer Town - .NET Engineers (2-3)" at bounding box center [1129, 623] width 192 height 34
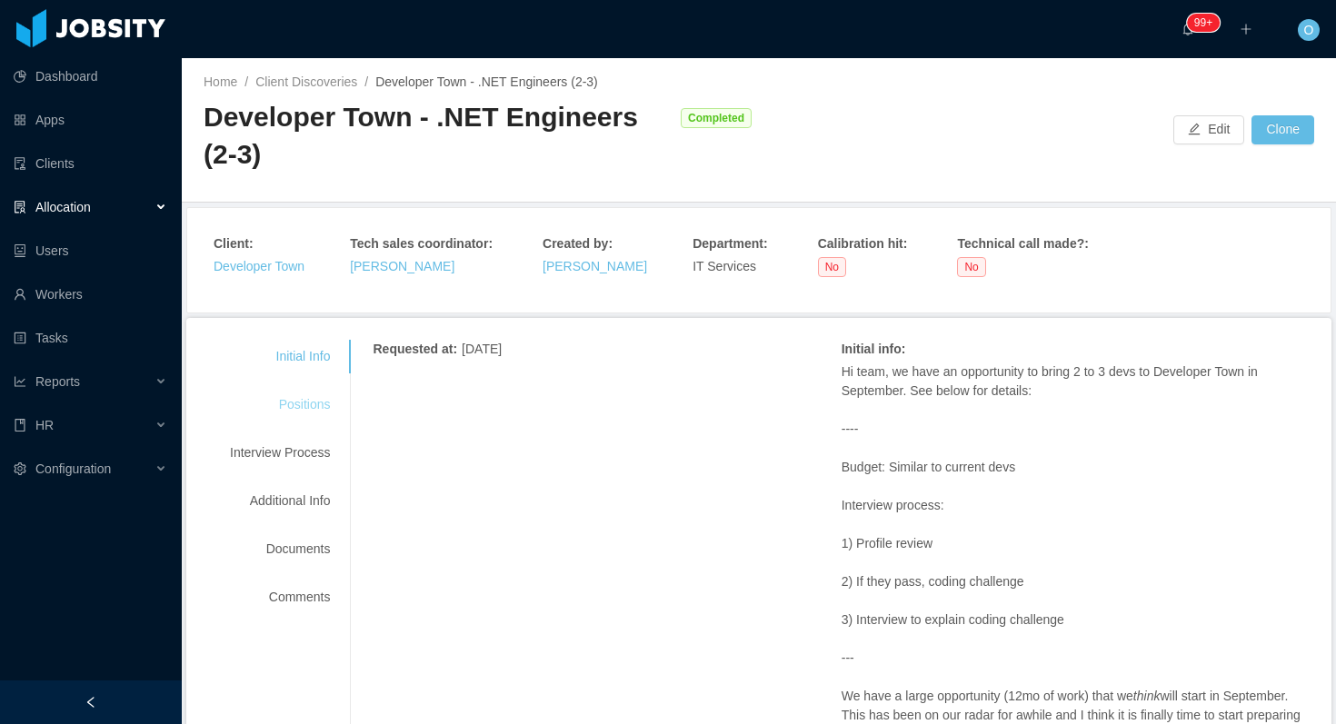
click at [328, 403] on div "Positions" at bounding box center [280, 405] width 144 height 34
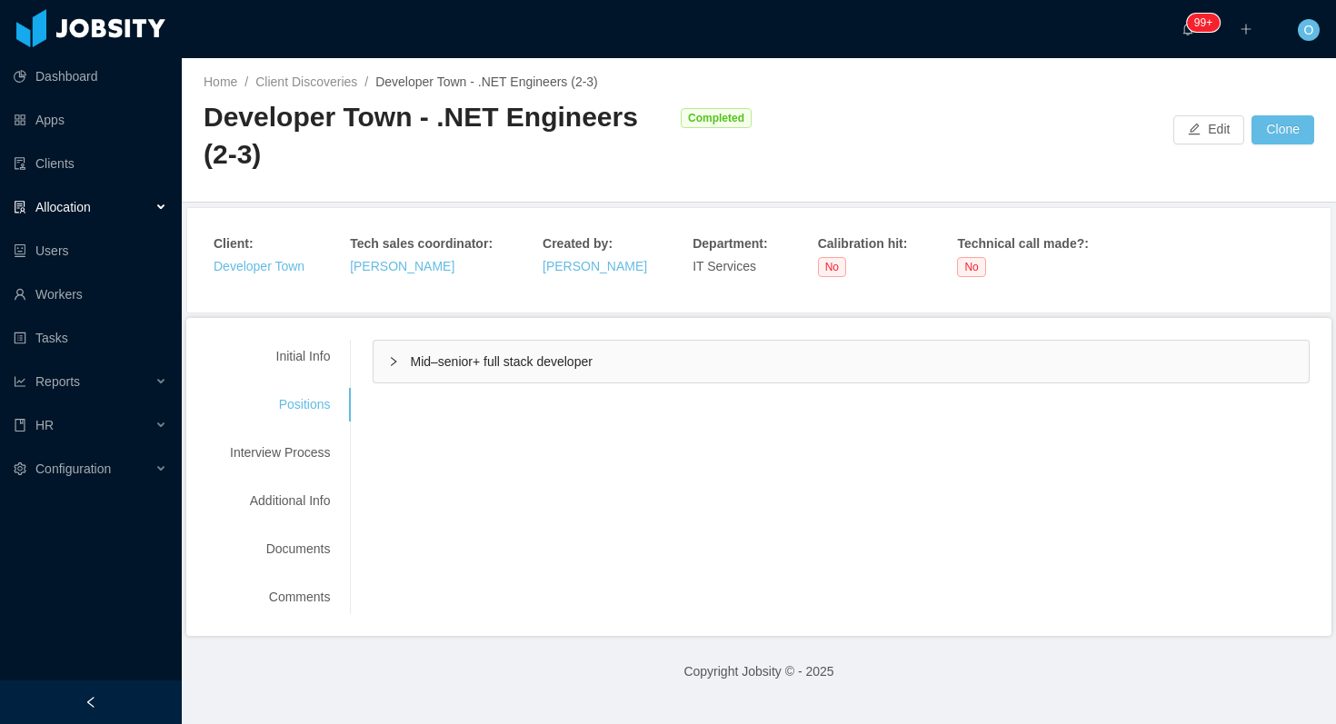
click at [378, 380] on div "Mid–senior+ full stack developer" at bounding box center [840, 362] width 935 height 42
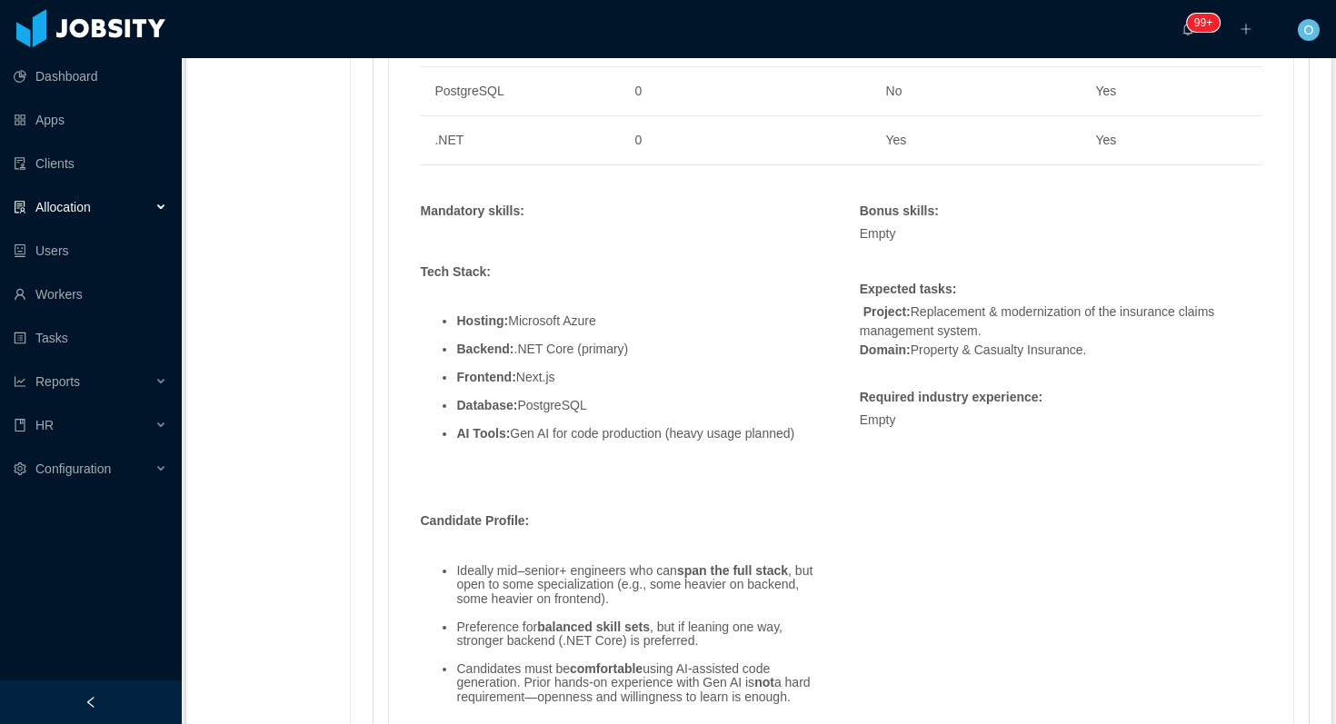
scroll to position [1288, 0]
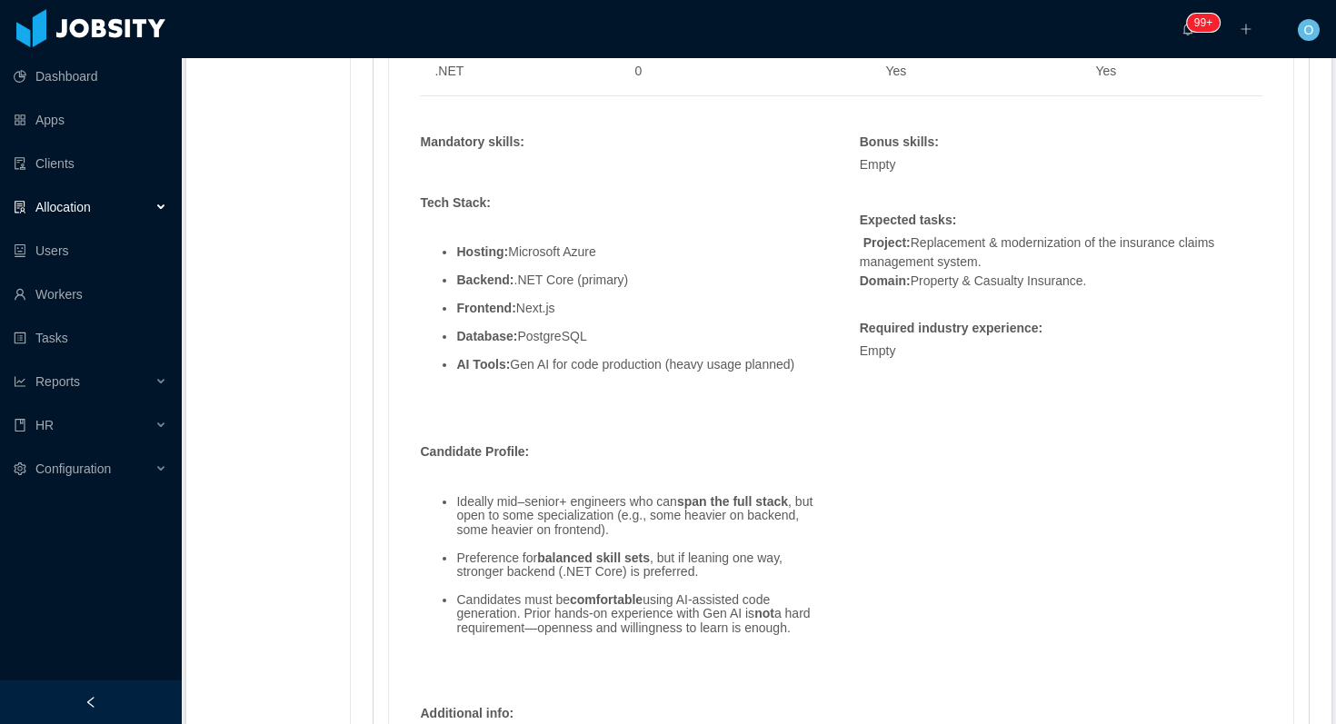
drag, startPoint x: 425, startPoint y: 204, endPoint x: 803, endPoint y: 639, distance: 576.5
click at [803, 639] on span "Tech Stack: Hosting: Microsoft Azure Backend: .NET Core (primary) Frontend: Nex…" at bounding box center [621, 401] width 403 height 493
copy span "Tech Stack: Hosting: Microsoft Azure Backend: .NET Core (primary) Frontend: Nex…"
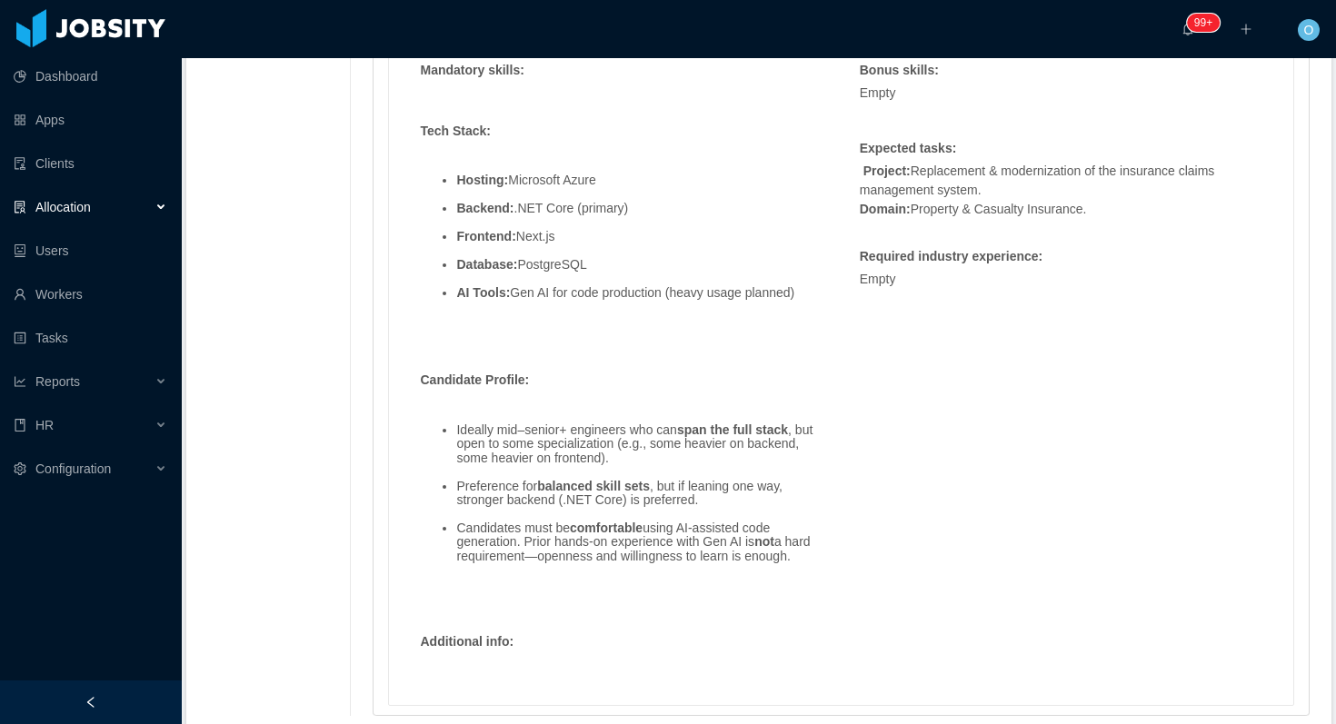
scroll to position [1395, 0]
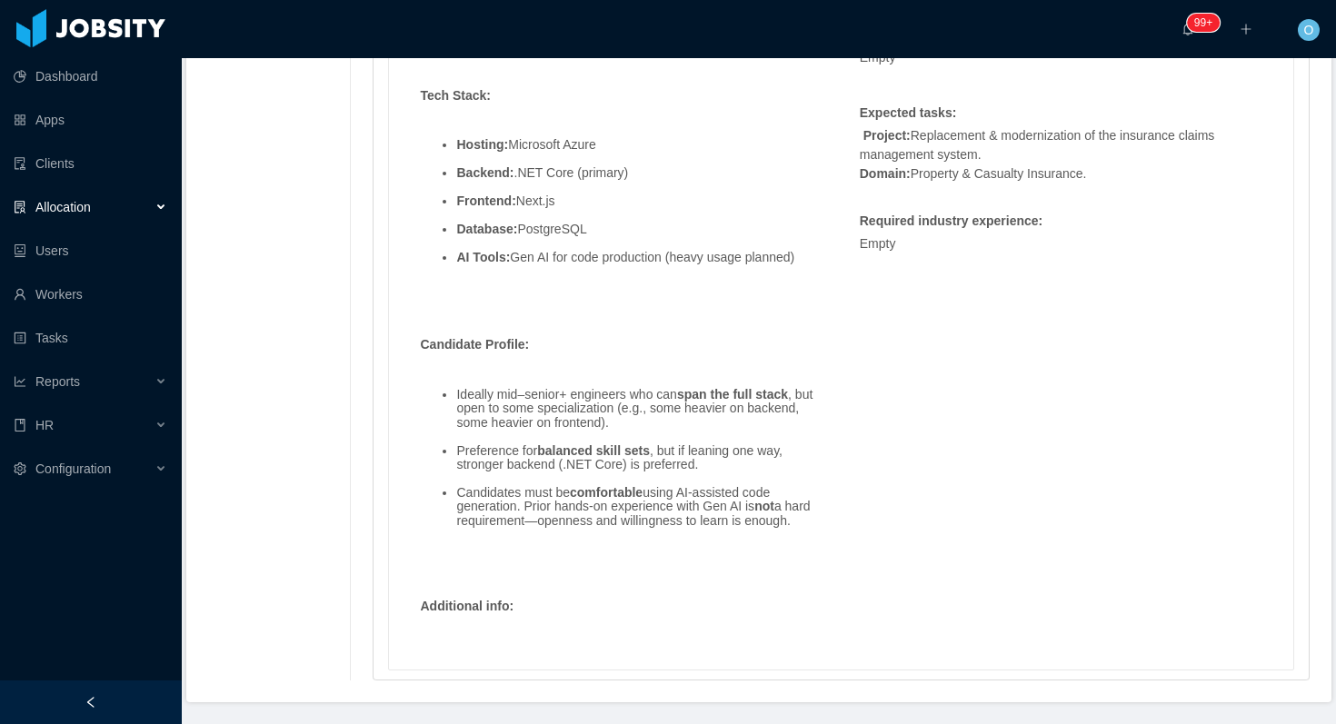
click at [935, 141] on p "Project: Replacement & modernization of the insurance claims management system.…" at bounding box center [1061, 154] width 403 height 57
drag, startPoint x: 868, startPoint y: 138, endPoint x: 1106, endPoint y: 172, distance: 240.4
click at [1106, 172] on p "Project: Replacement & modernization of the insurance claims management system.…" at bounding box center [1061, 154] width 403 height 57
copy p "Project: Replacement & modernization of the insurance claims management system.…"
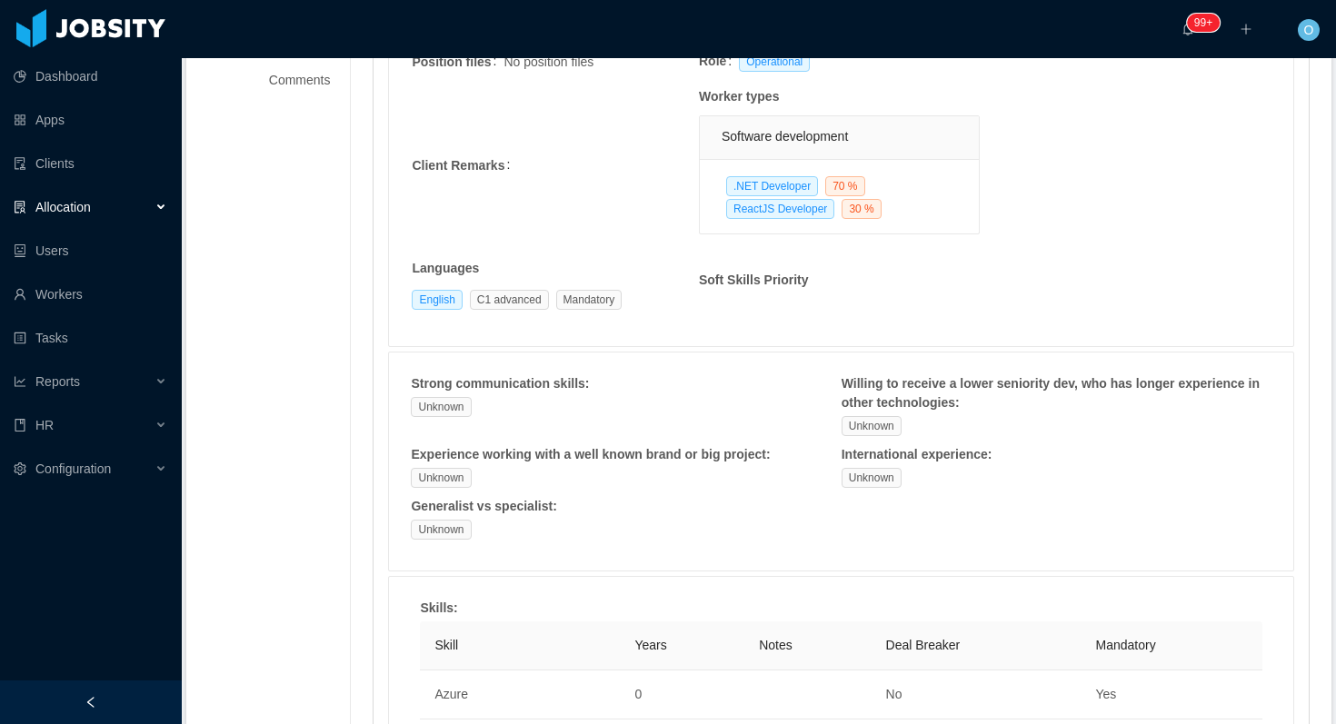
scroll to position [0, 0]
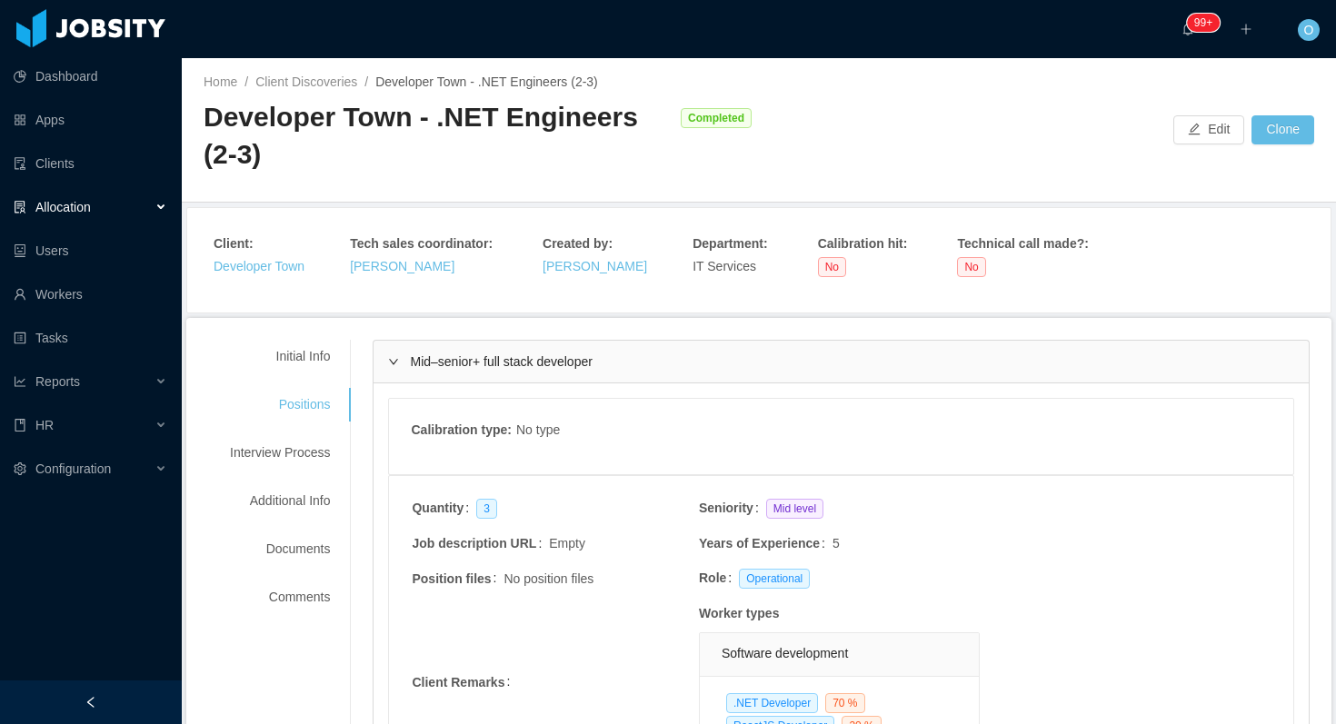
click at [1061, 87] on div "Home / Client Discoveries / Developer Town - .NET Engineers (2-3) / Developer T…" at bounding box center [759, 130] width 1154 height 144
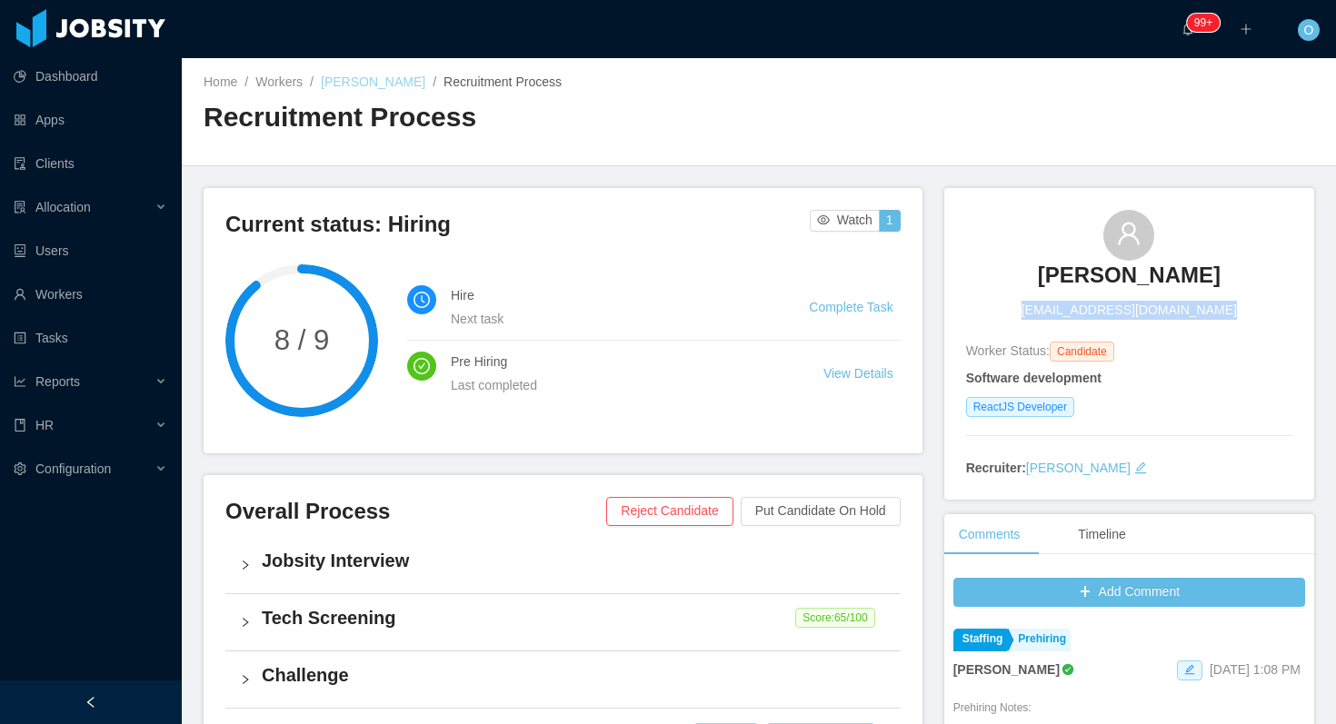
click at [332, 85] on link "[PERSON_NAME]" at bounding box center [373, 82] width 104 height 15
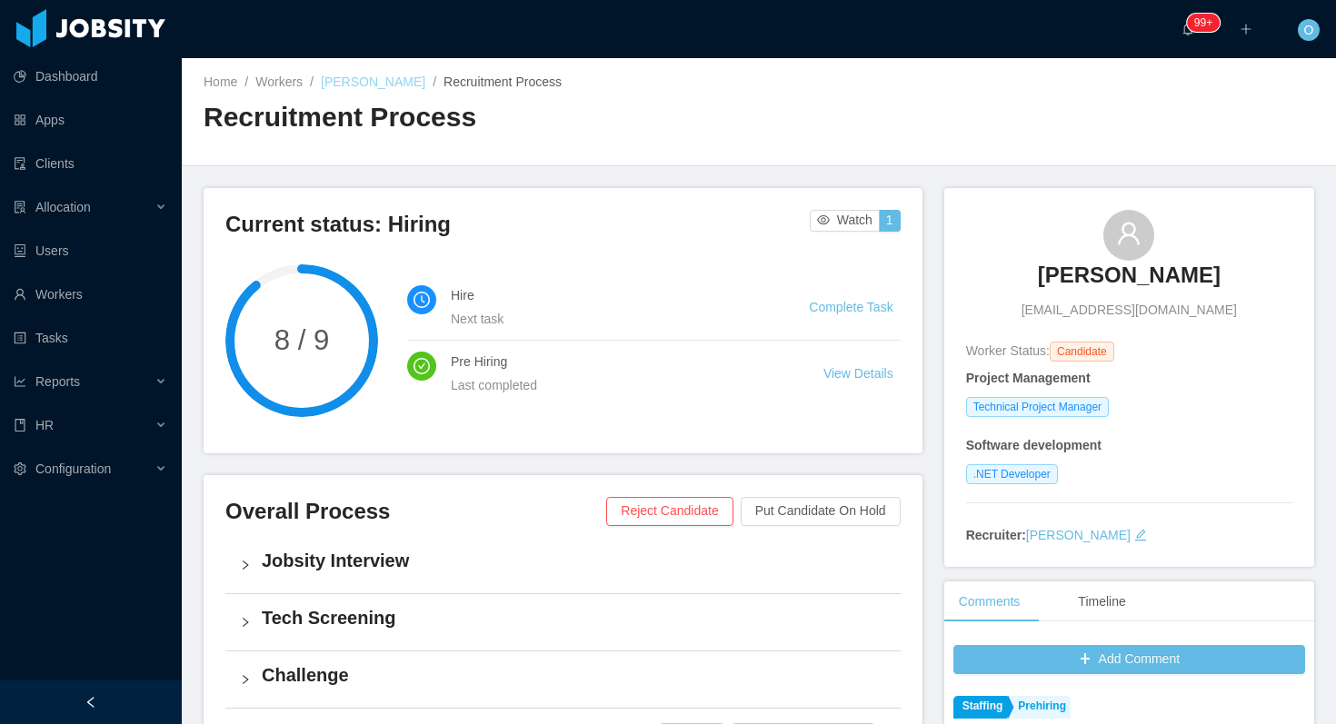
click at [406, 79] on link "[PERSON_NAME]" at bounding box center [373, 82] width 104 height 15
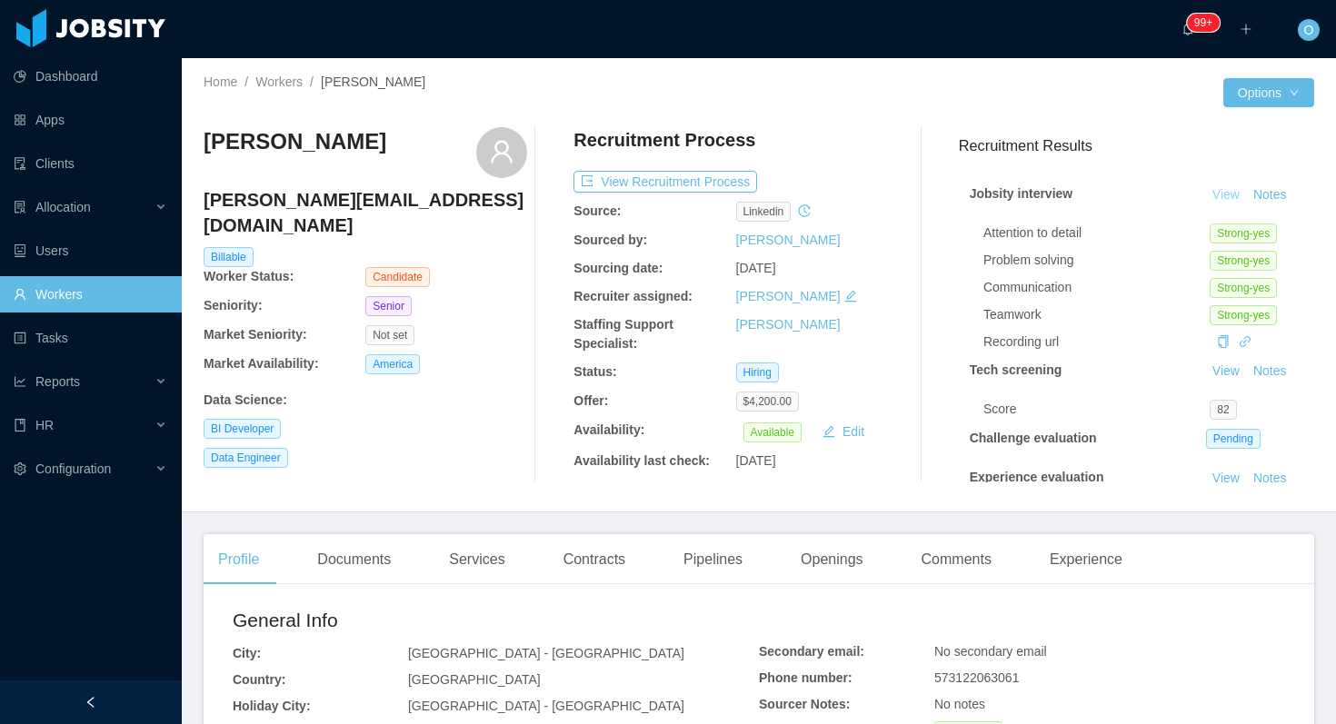
click at [1221, 194] on link "View" at bounding box center [1226, 194] width 40 height 15
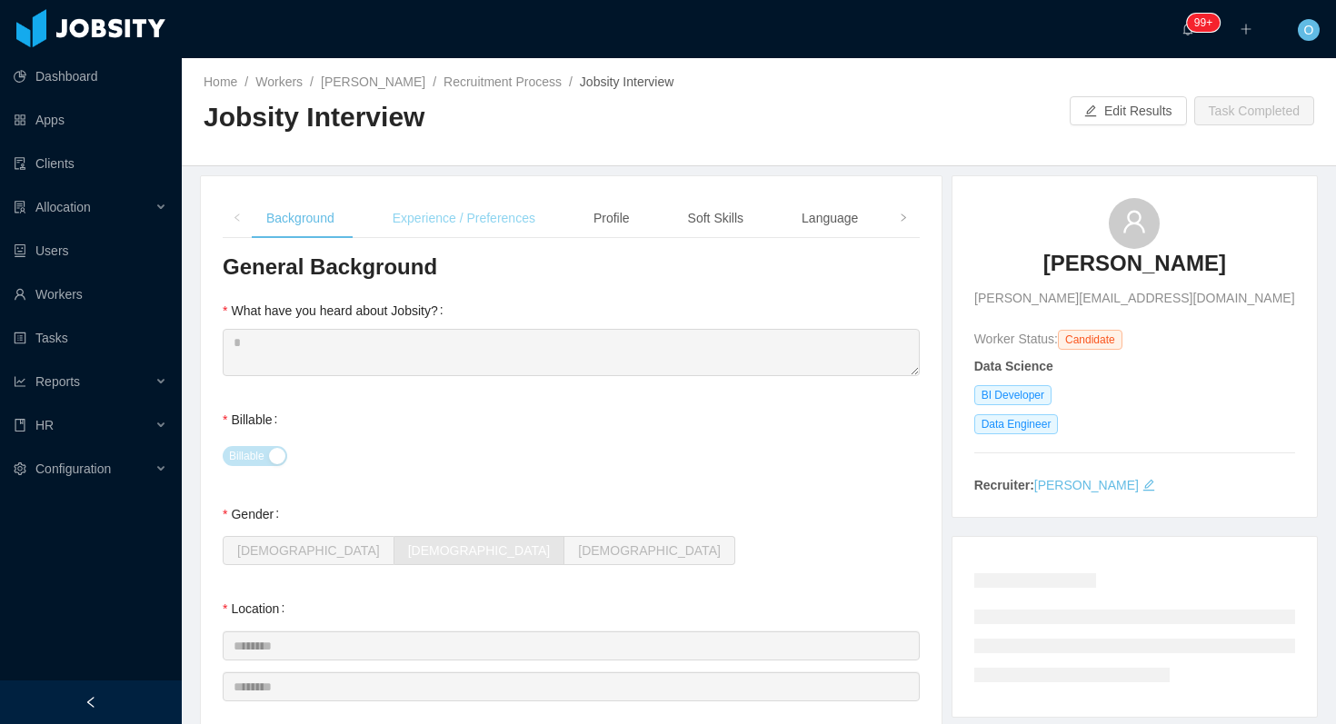
click at [533, 227] on div "Experience / Preferences" at bounding box center [464, 218] width 172 height 41
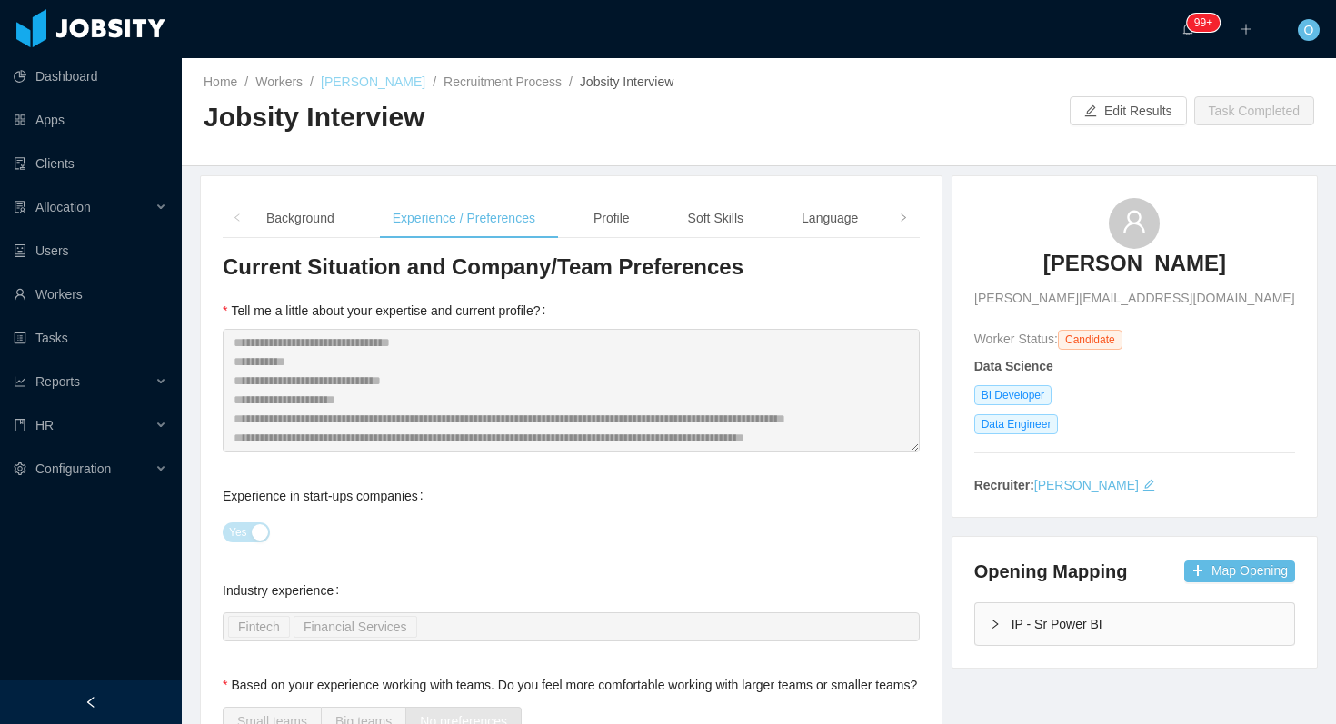
click at [422, 84] on link "[PERSON_NAME]" at bounding box center [373, 82] width 104 height 15
